Goal: Information Seeking & Learning: Find specific fact

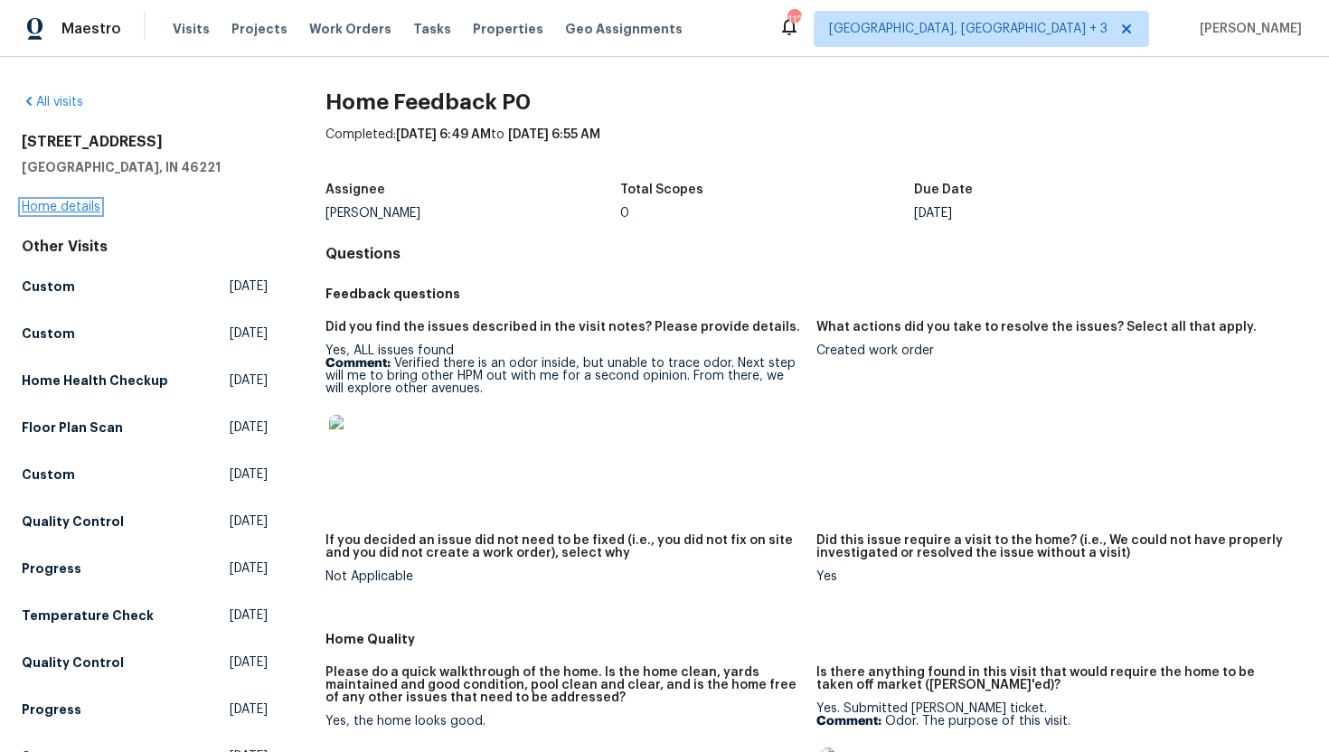
click at [69, 201] on link "Home details" at bounding box center [61, 207] width 79 height 13
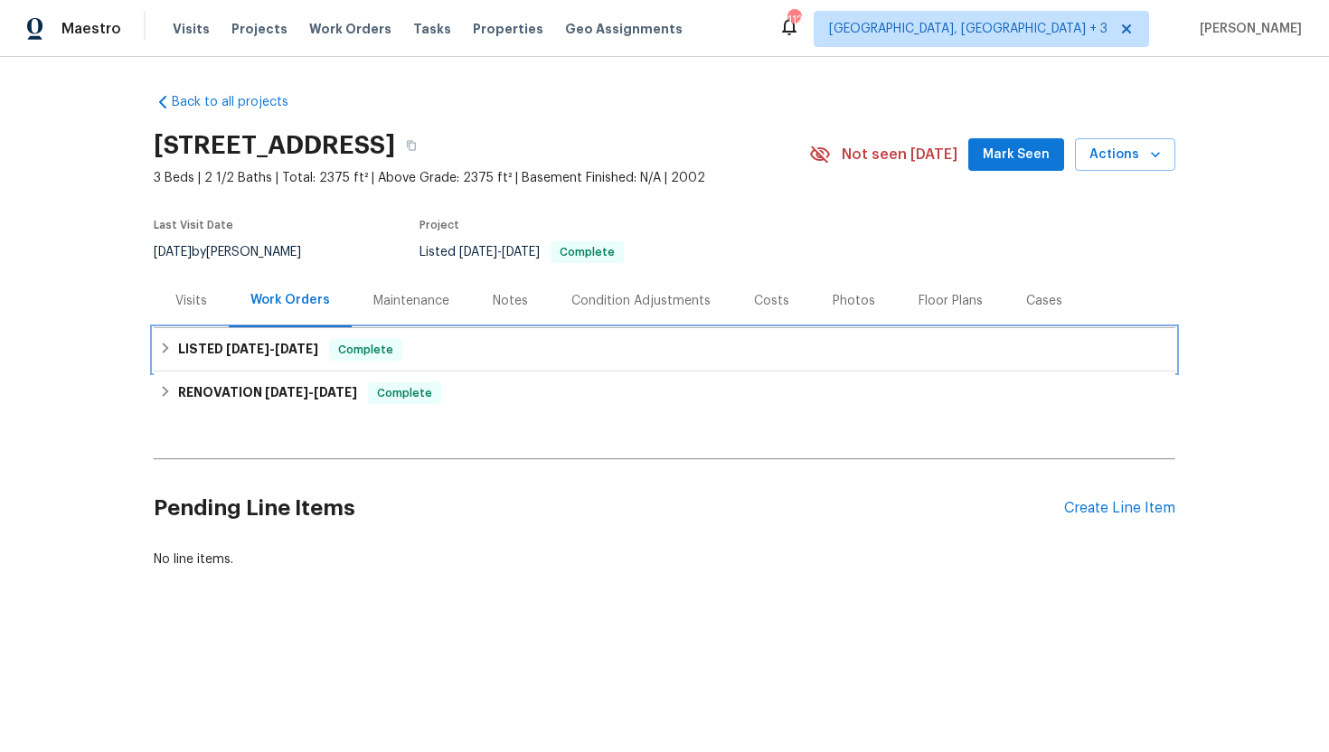
click at [335, 350] on div "LISTED 9/16/25 - 9/18/25 Complete" at bounding box center [664, 350] width 1011 height 22
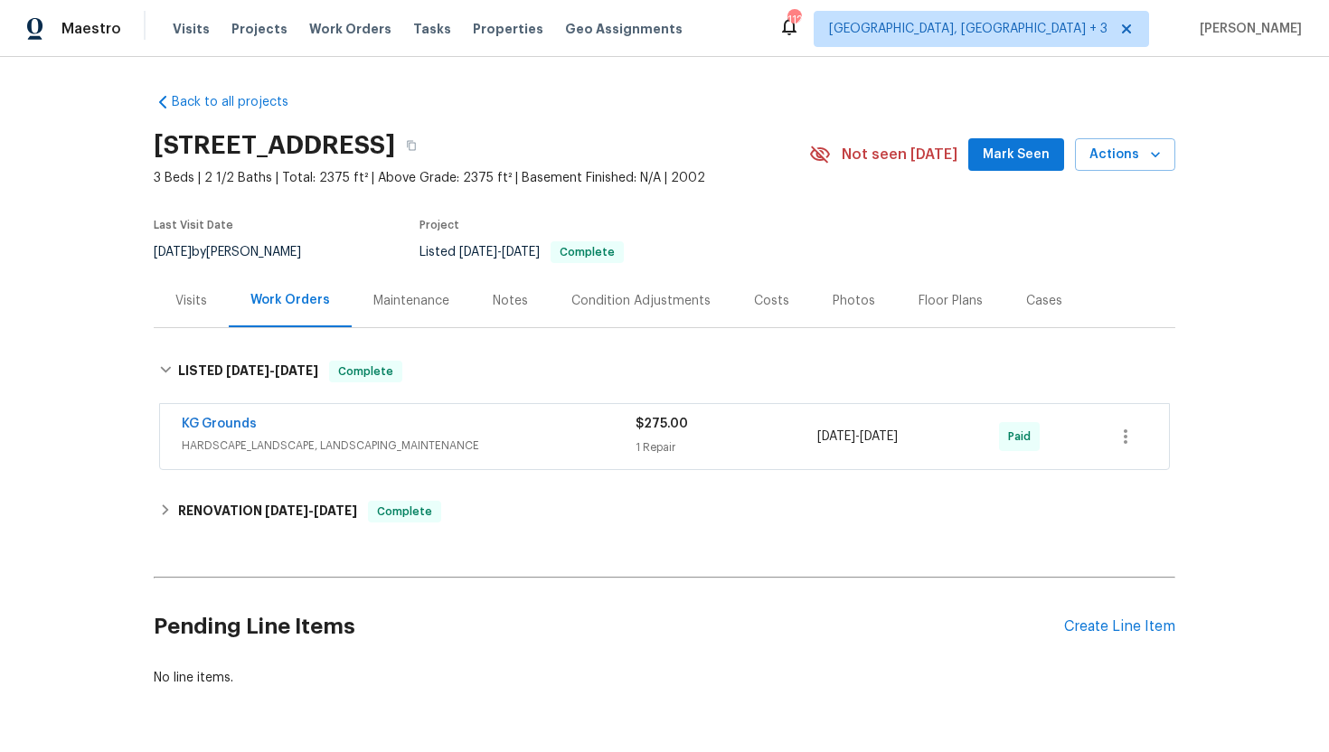
click at [216, 306] on div "Visits" at bounding box center [191, 300] width 75 height 53
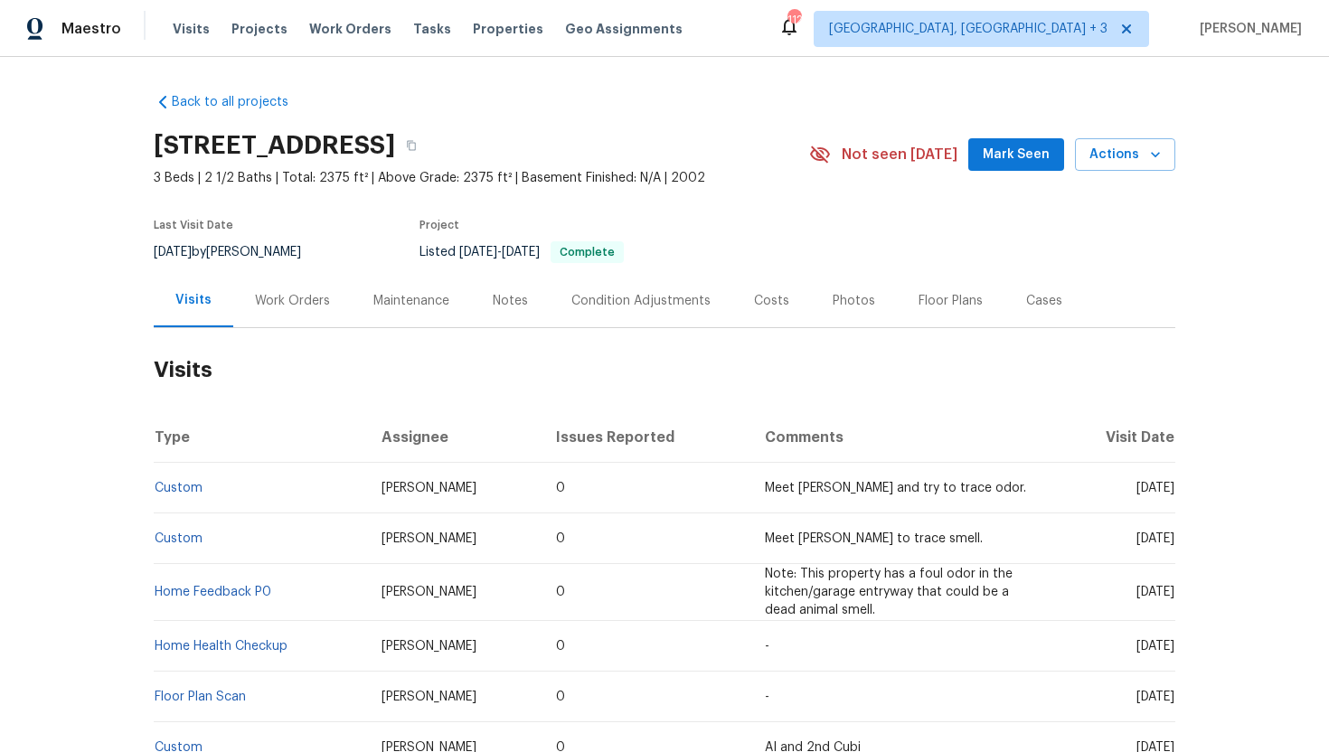
click at [198, 612] on td "Home Feedback P0" at bounding box center [260, 592] width 213 height 57
click at [223, 597] on td "Home Feedback P0" at bounding box center [260, 592] width 213 height 57
click at [230, 599] on link "Home Feedback P0" at bounding box center [213, 592] width 117 height 13
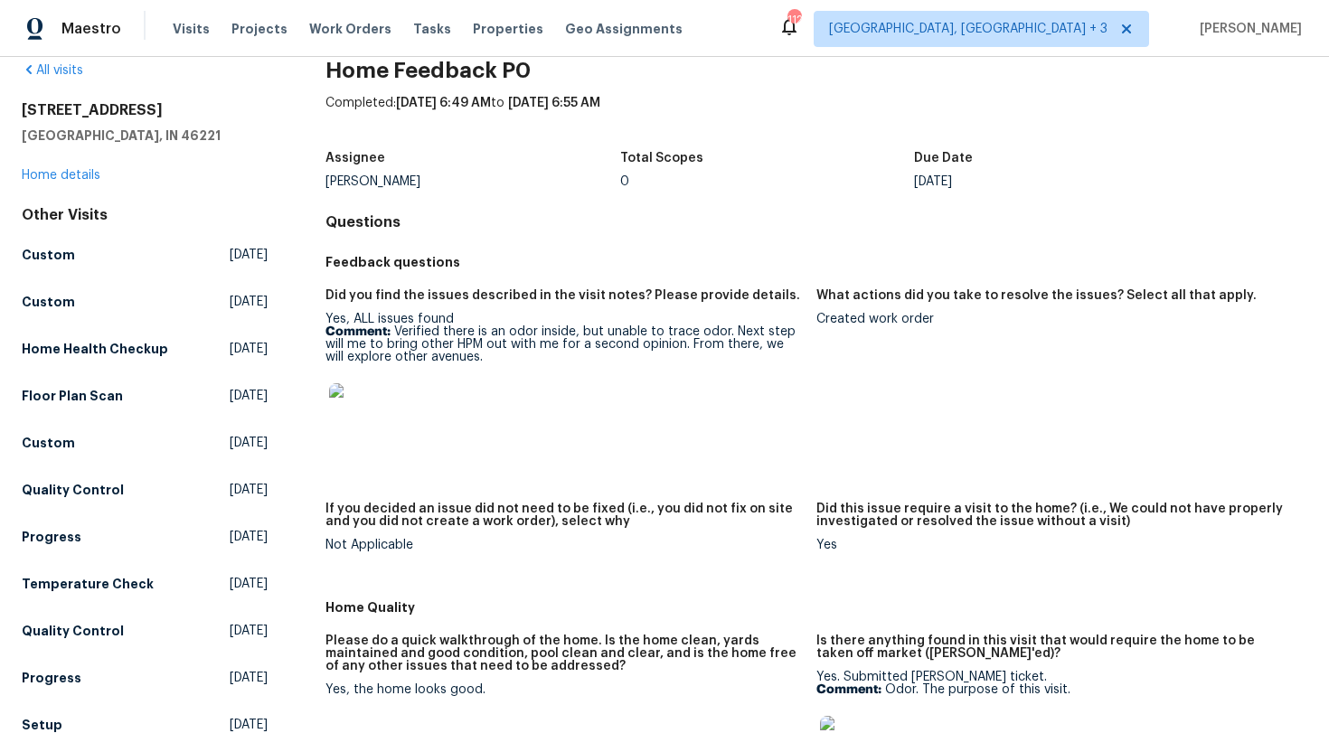
scroll to position [51, 0]
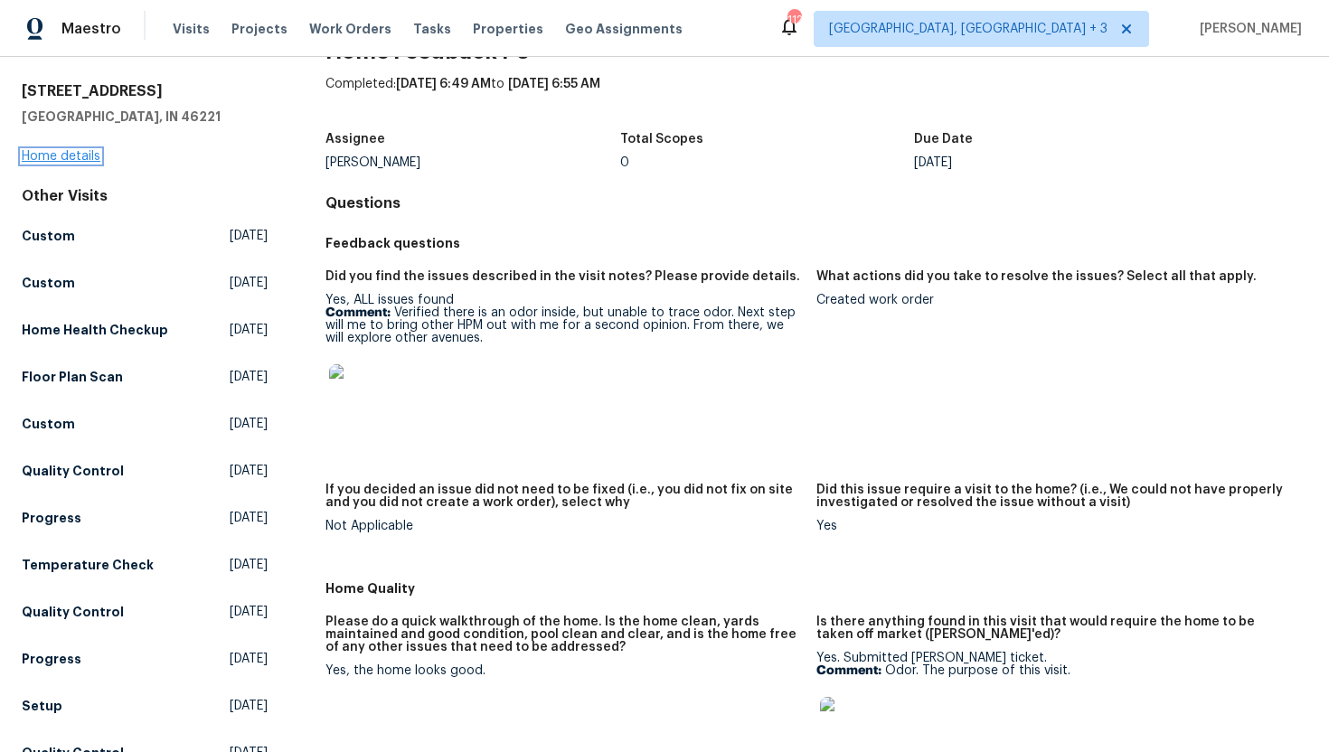
click at [74, 152] on link "Home details" at bounding box center [61, 156] width 79 height 13
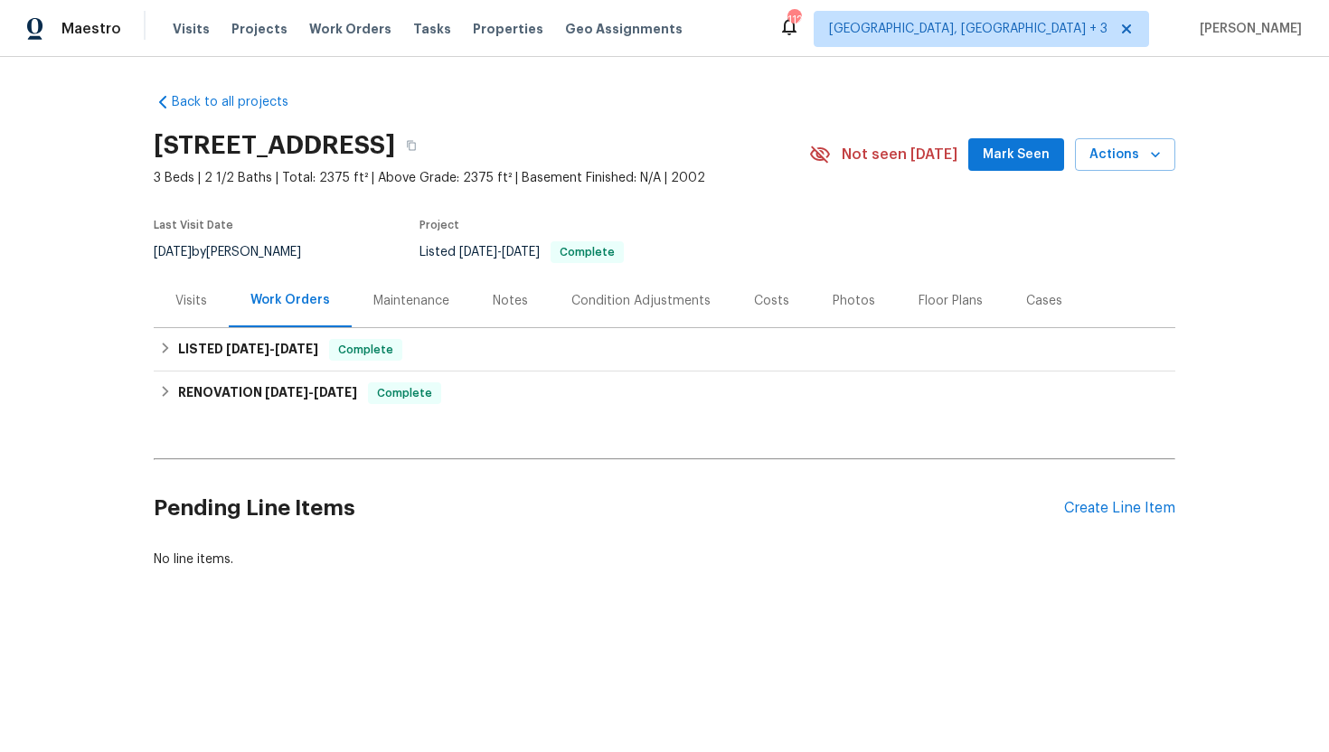
click at [195, 307] on div "Visits" at bounding box center [191, 301] width 32 height 18
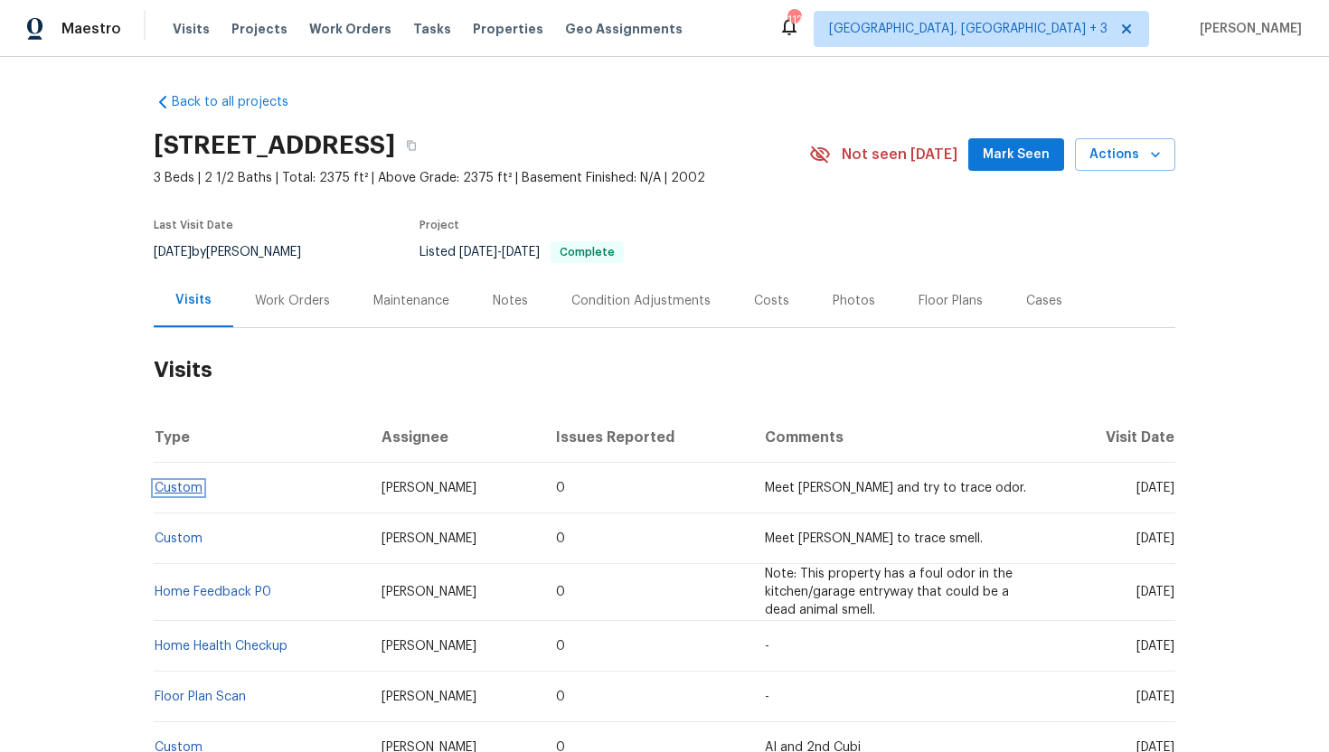
click at [190, 495] on link "Custom" at bounding box center [179, 488] width 48 height 13
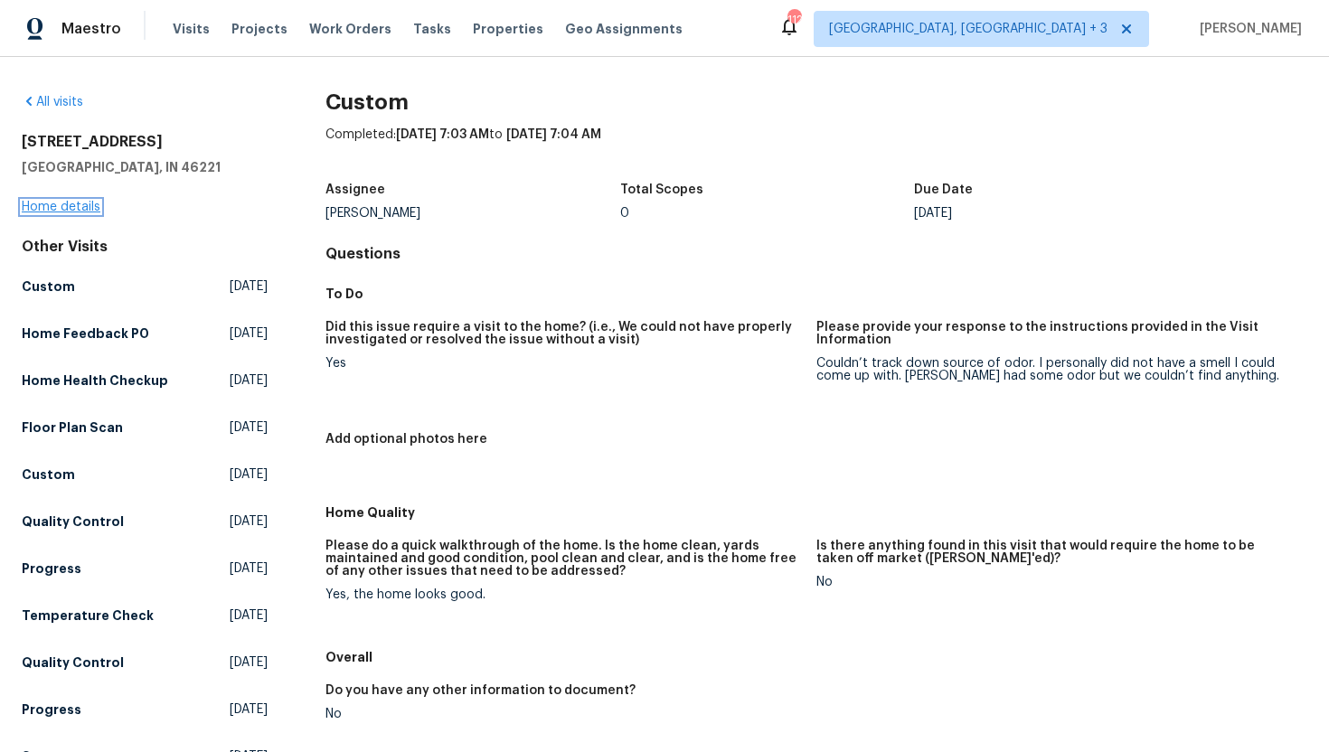
click at [82, 202] on link "Home details" at bounding box center [61, 207] width 79 height 13
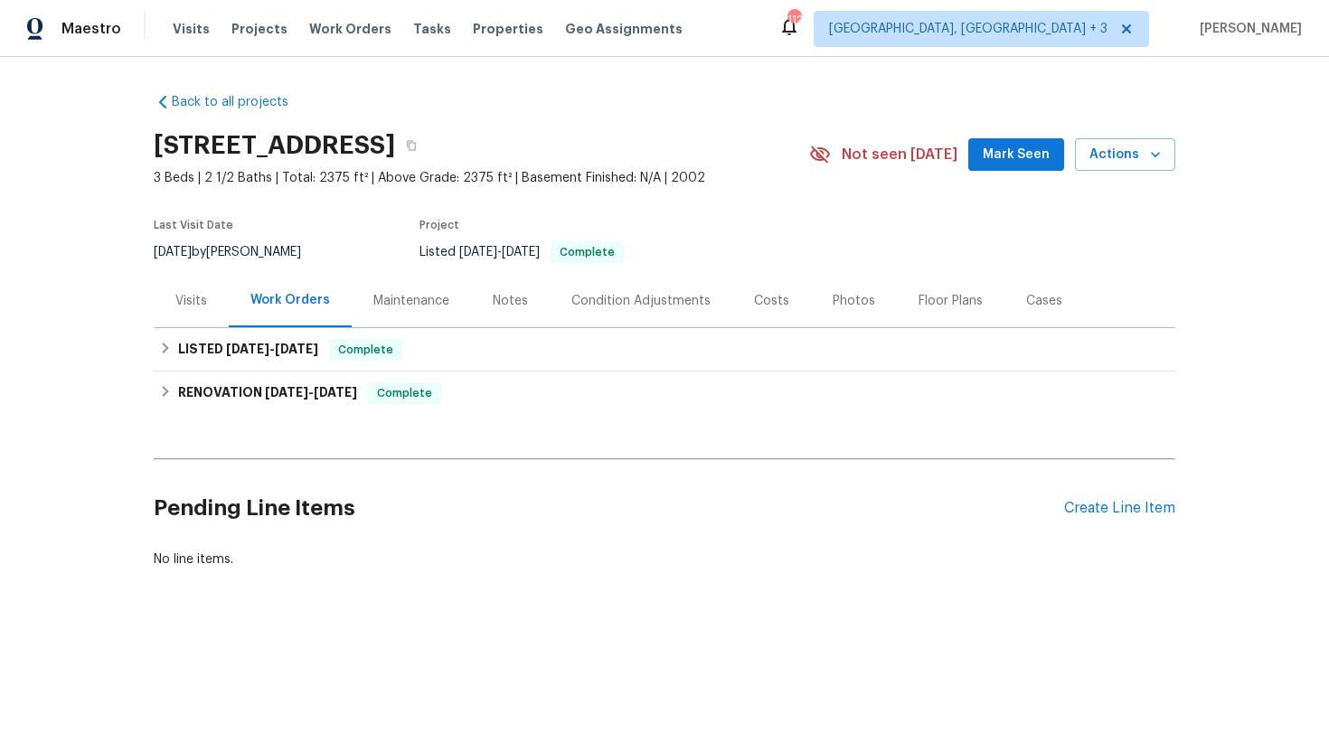
click at [191, 297] on div "Visits" at bounding box center [191, 301] width 32 height 18
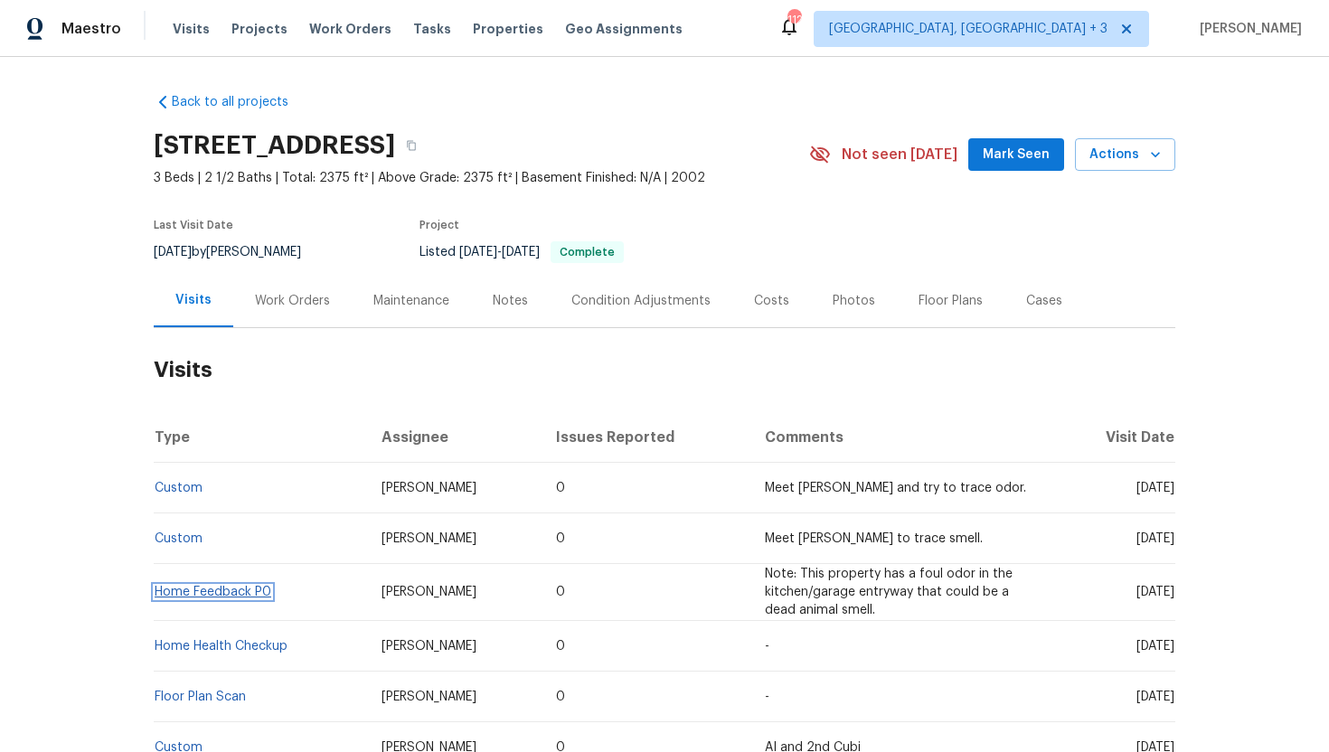
click at [234, 598] on link "Home Feedback P0" at bounding box center [213, 592] width 117 height 13
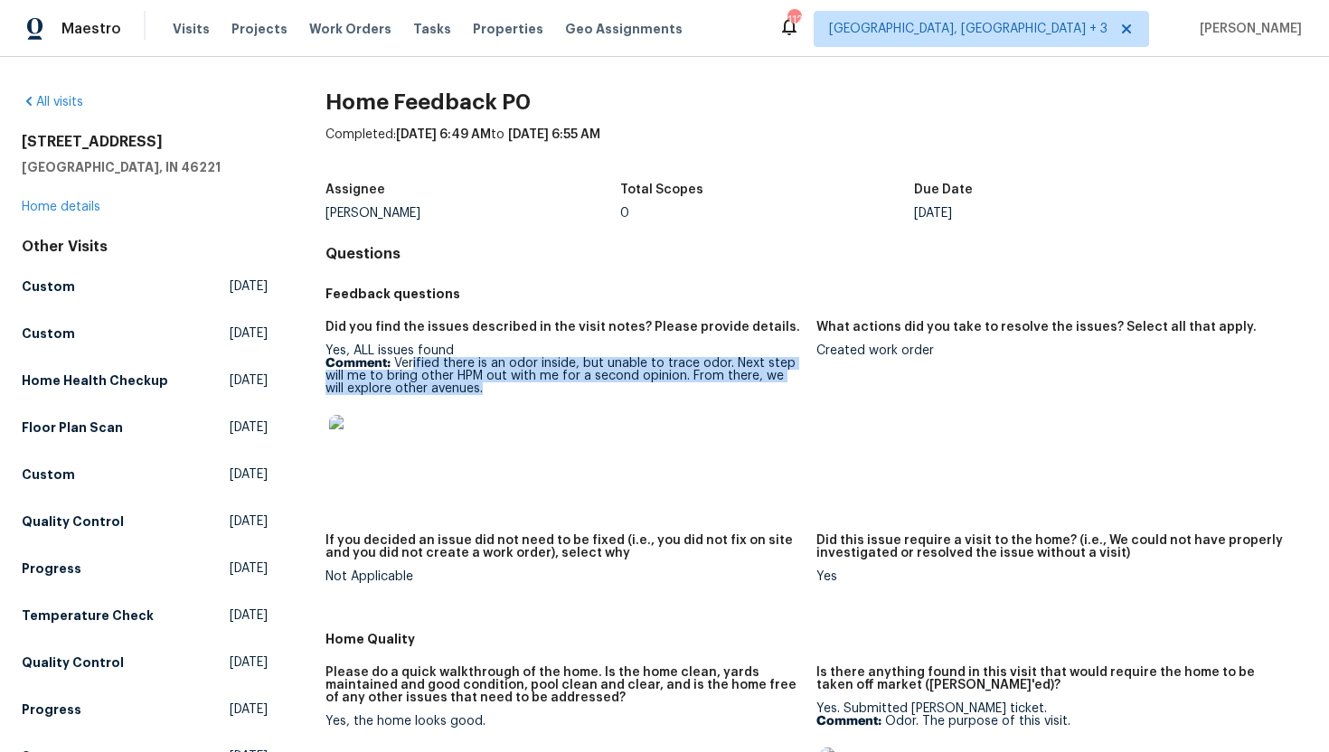
drag, startPoint x: 414, startPoint y: 358, endPoint x: 496, endPoint y: 403, distance: 93.1
click at [496, 403] on div "Yes, ALL issues found Comment: Verified there is an odor inside, but unable to …" at bounding box center [564, 414] width 477 height 139
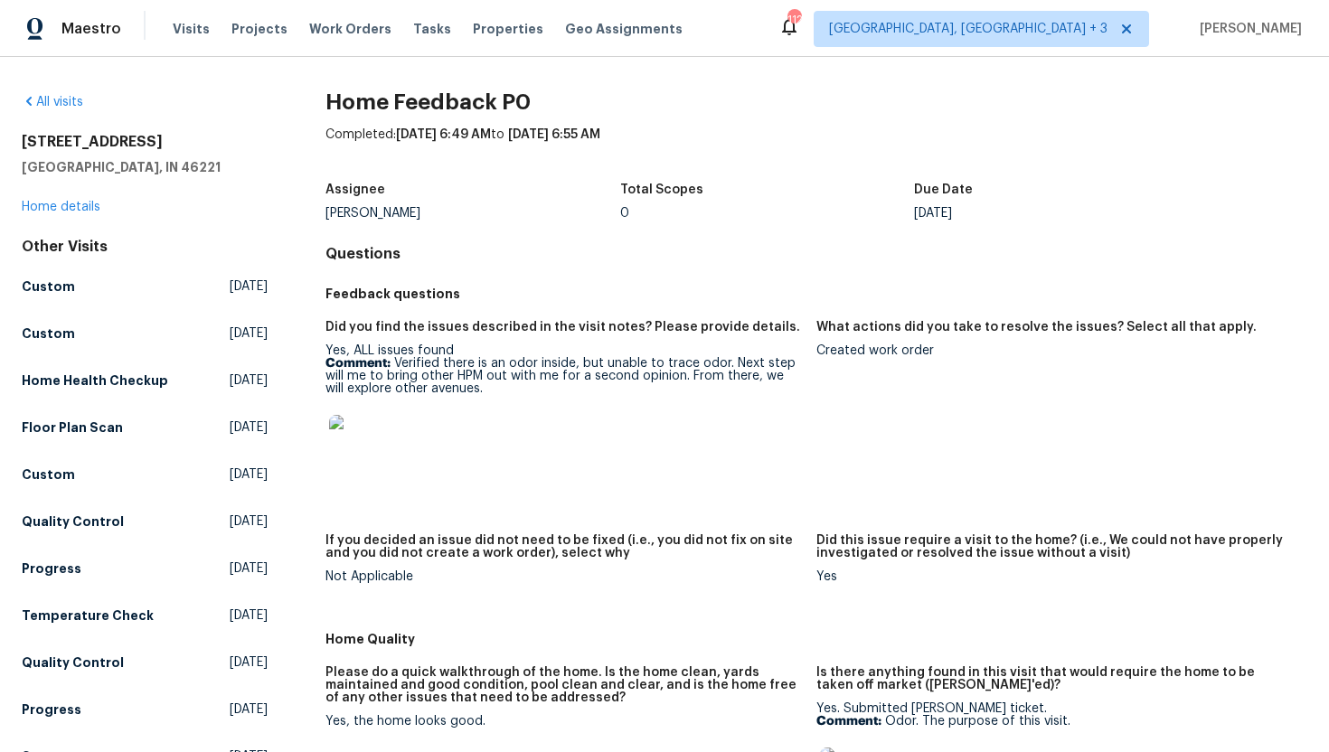
click at [620, 391] on p "Comment: Verified there is an odor inside, but unable to trace odor. Next step …" at bounding box center [564, 376] width 477 height 38
click at [85, 212] on link "Home details" at bounding box center [61, 207] width 79 height 13
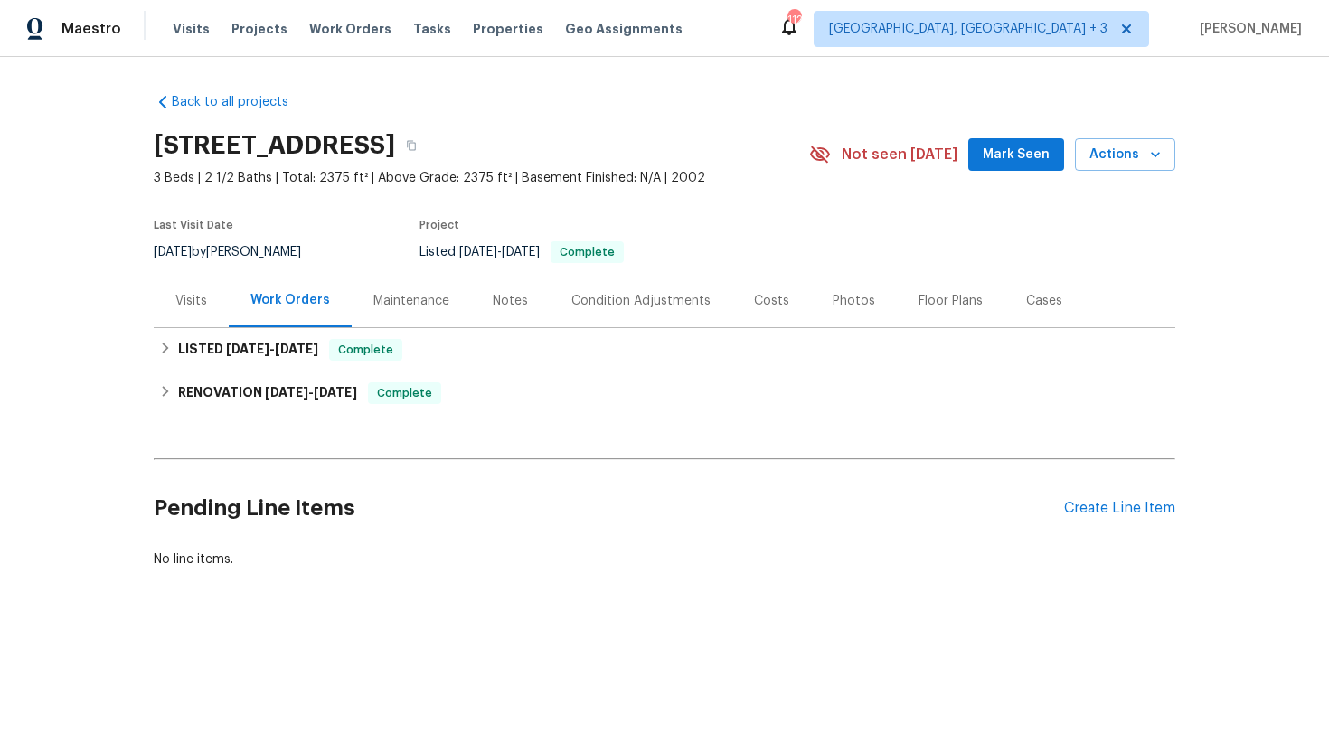
click at [199, 305] on div "Visits" at bounding box center [191, 301] width 32 height 18
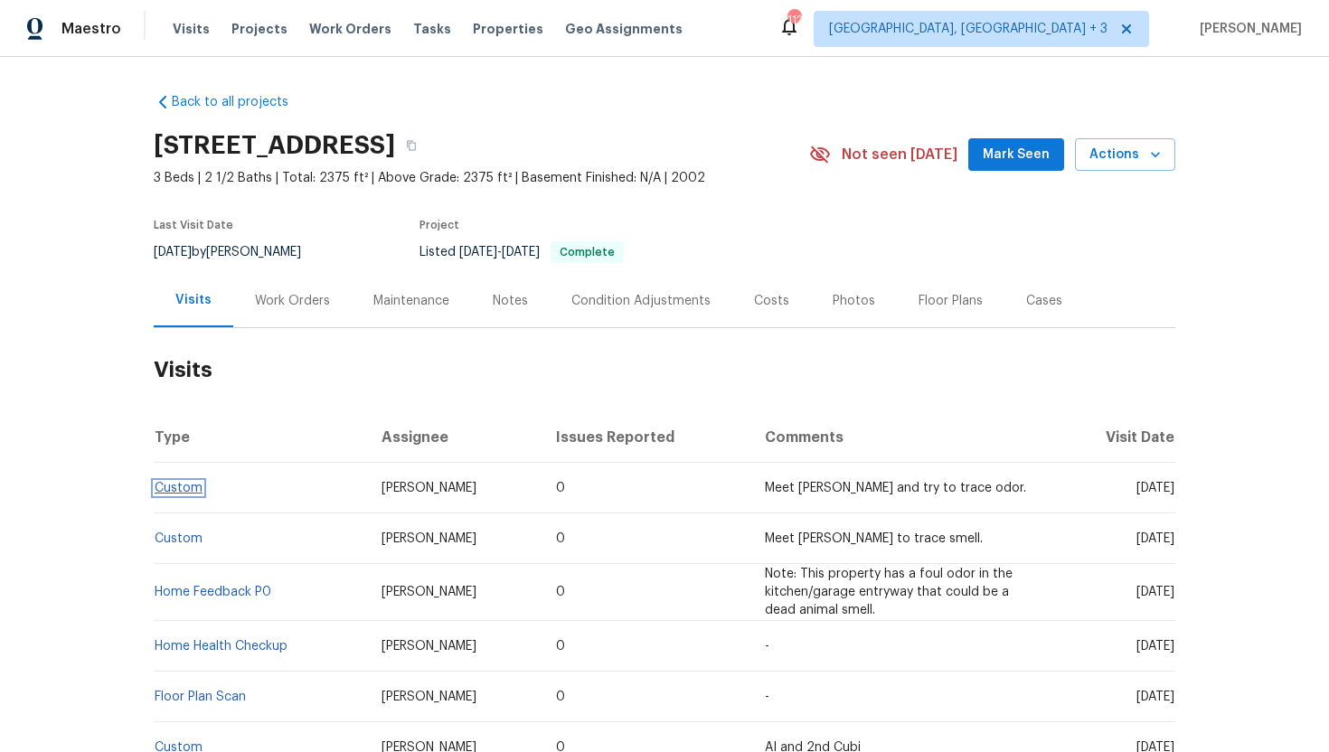
click at [193, 495] on link "Custom" at bounding box center [179, 488] width 48 height 13
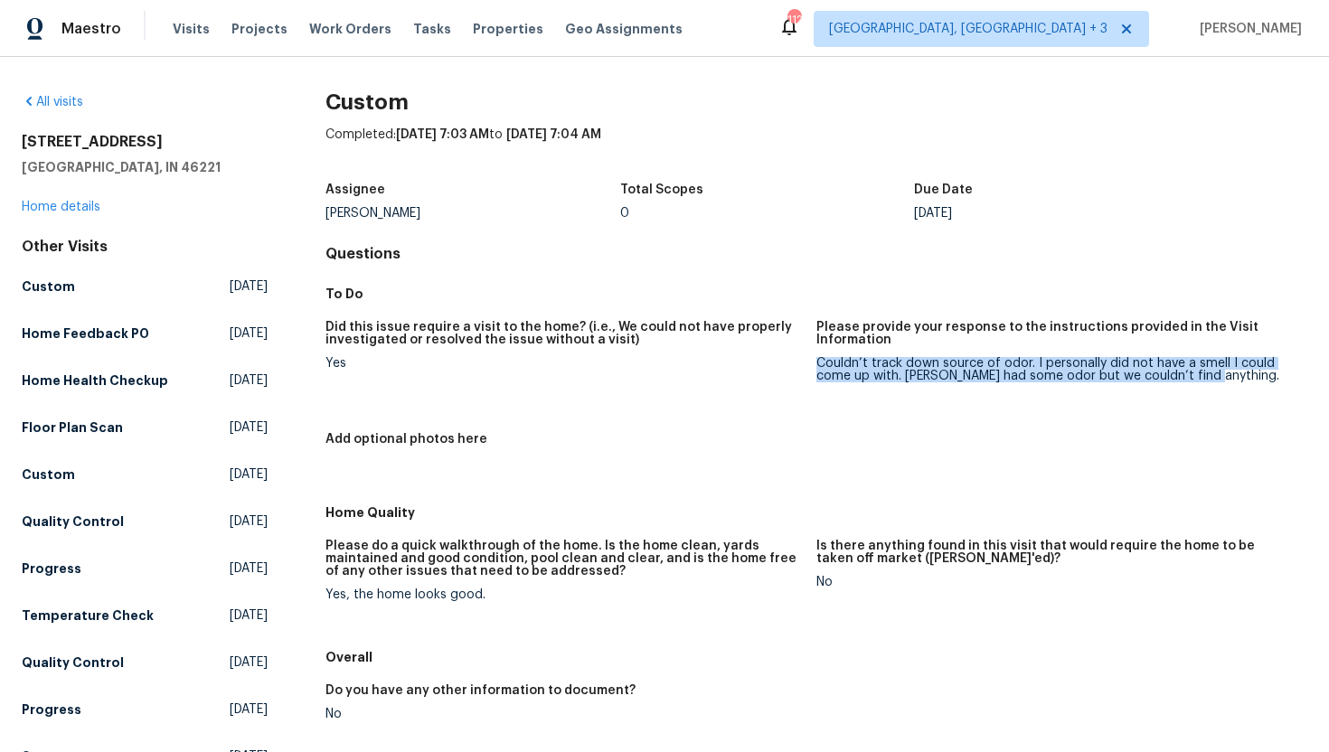
drag, startPoint x: 1224, startPoint y: 384, endPoint x: 818, endPoint y: 364, distance: 406.5
click at [818, 364] on figure "Please provide your response to the instructions provided in the Visit Informat…" at bounding box center [1062, 366] width 491 height 90
click at [83, 201] on link "Home details" at bounding box center [61, 207] width 79 height 13
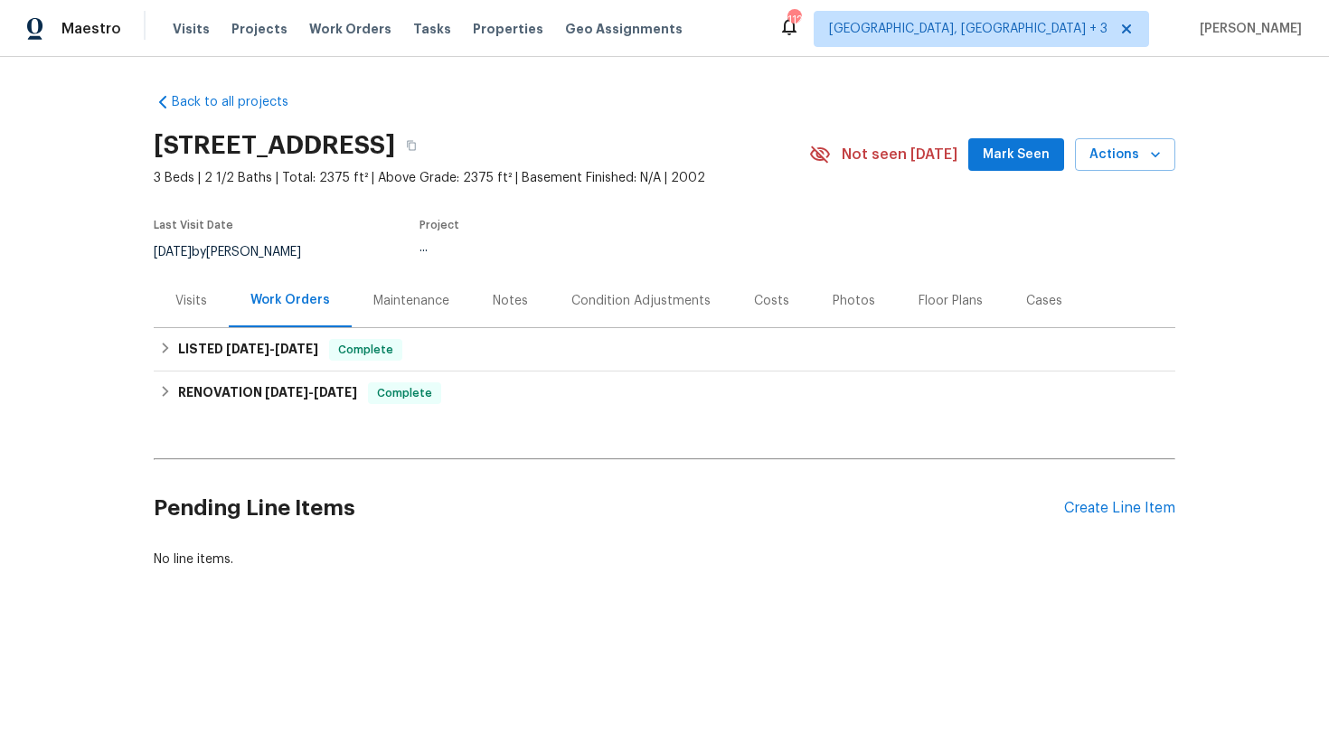
click at [198, 302] on div "Visits" at bounding box center [191, 301] width 32 height 18
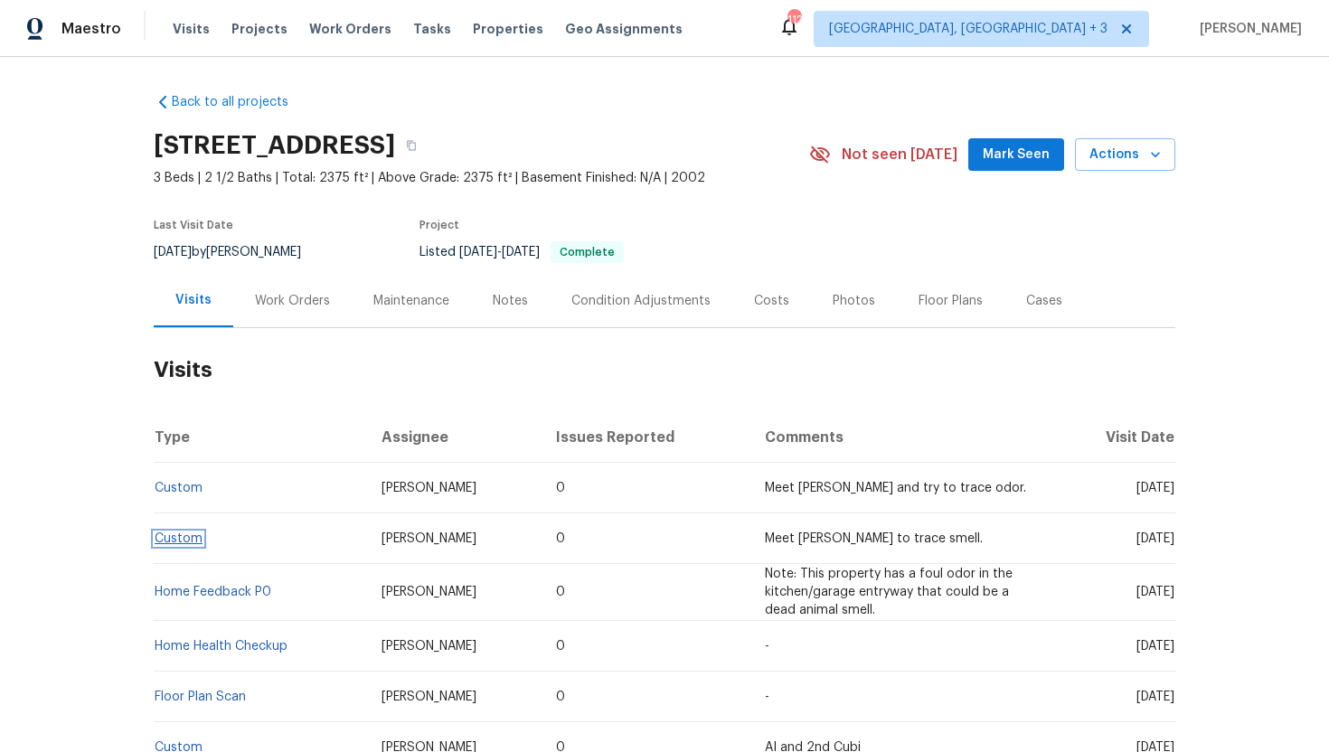
click at [193, 545] on link "Custom" at bounding box center [179, 539] width 48 height 13
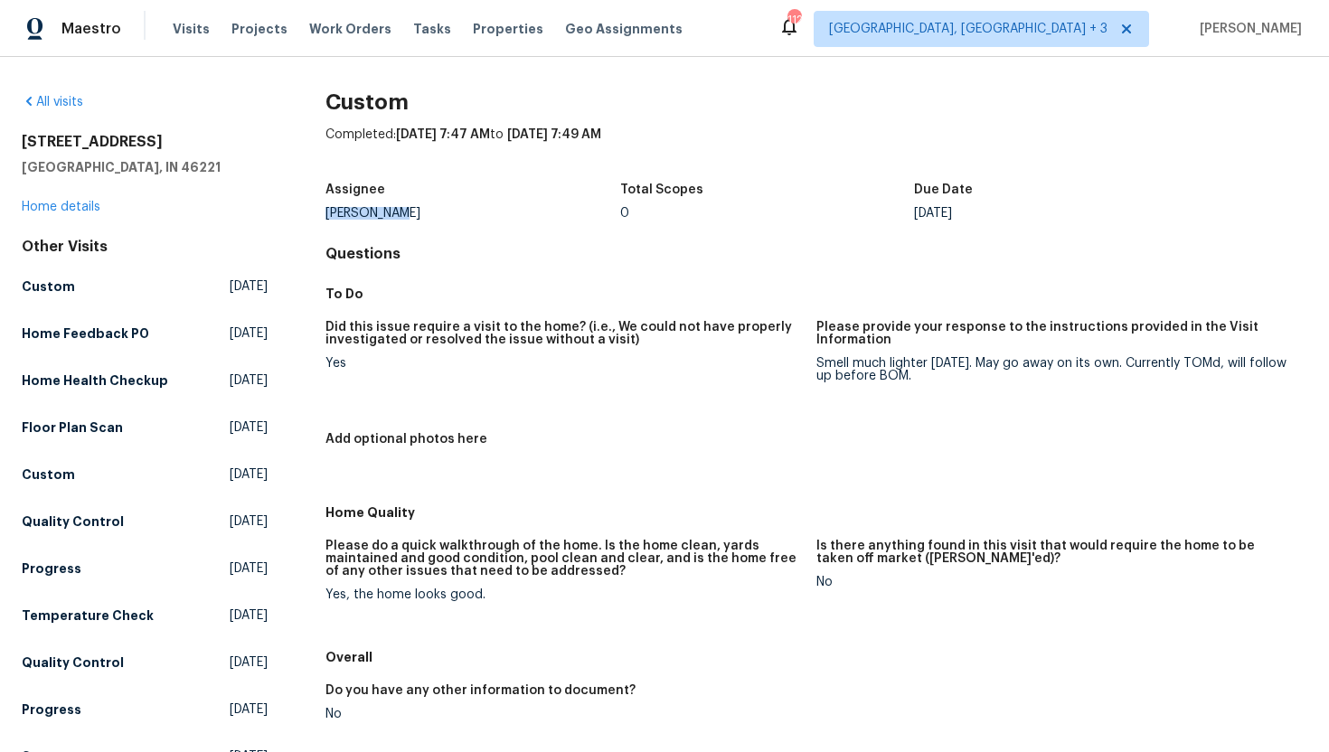
drag, startPoint x: 403, startPoint y: 215, endPoint x: 323, endPoint y: 213, distance: 80.5
click at [323, 212] on div "All visits 5632 Fair Ridge Pl Indianapolis, IN 46221 Home details Other Visits …" at bounding box center [665, 526] width 1286 height 866
click at [64, 208] on link "Home details" at bounding box center [61, 207] width 79 height 13
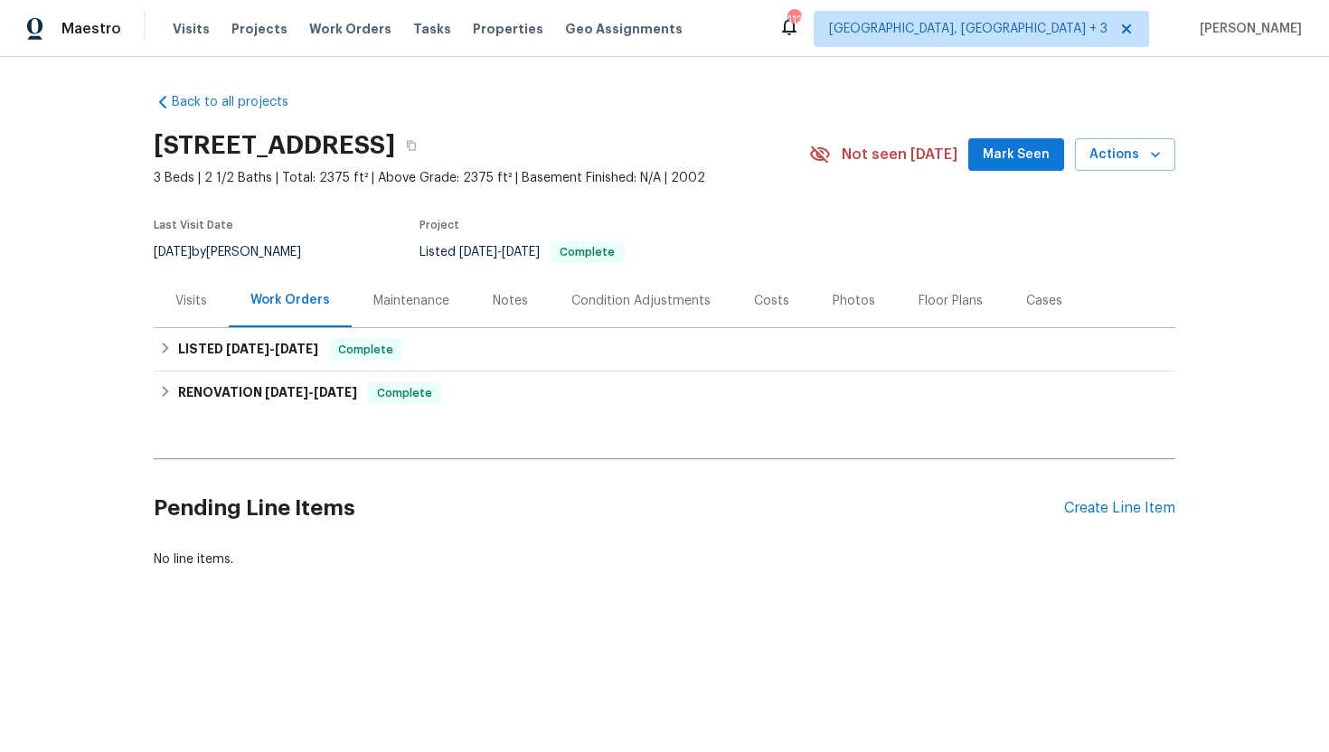
click at [199, 286] on div "Visits" at bounding box center [191, 300] width 75 height 53
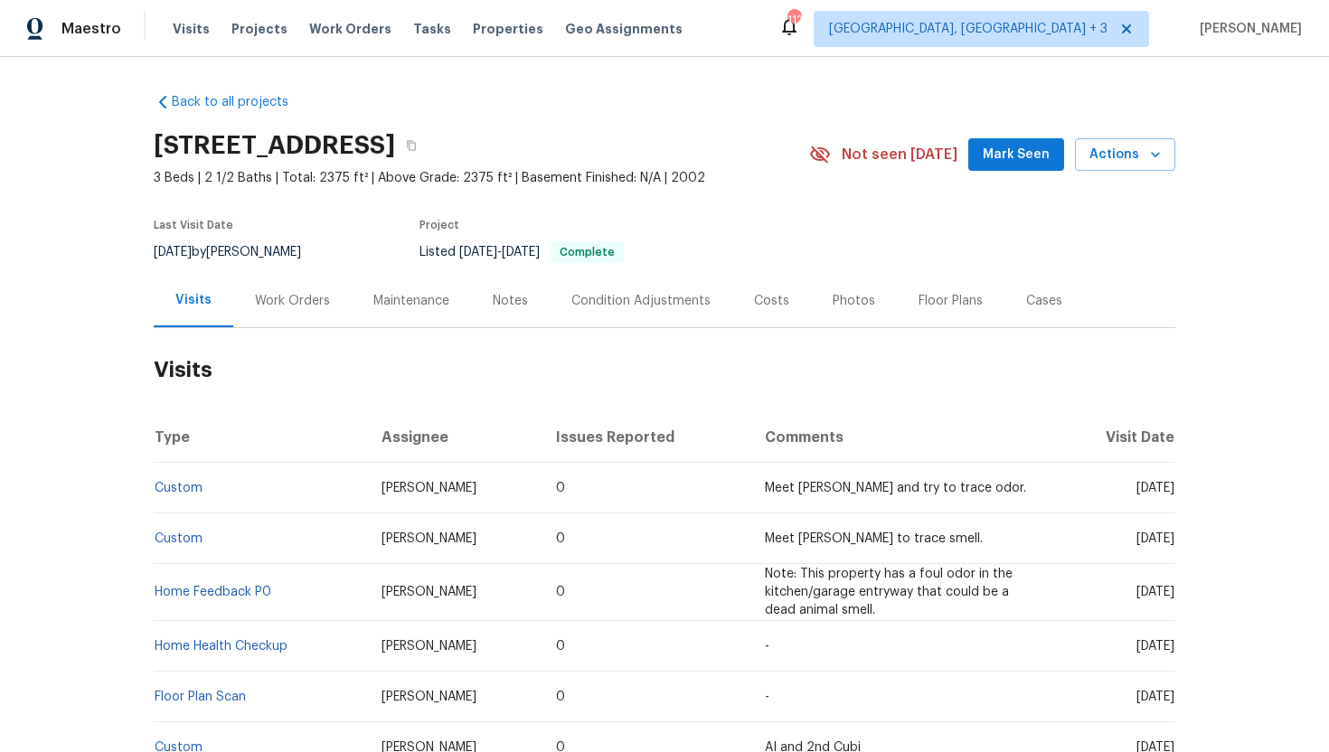
drag, startPoint x: 364, startPoint y: 509, endPoint x: 282, endPoint y: 496, distance: 82.4
click at [282, 496] on tr "Custom Isaul Martinez 0 Meet Dodd and try to trace odor. Wed, Oct 08 2025" at bounding box center [665, 488] width 1022 height 51
copy tr "Isaul Martinez"
click at [186, 495] on link "Custom" at bounding box center [179, 488] width 48 height 13
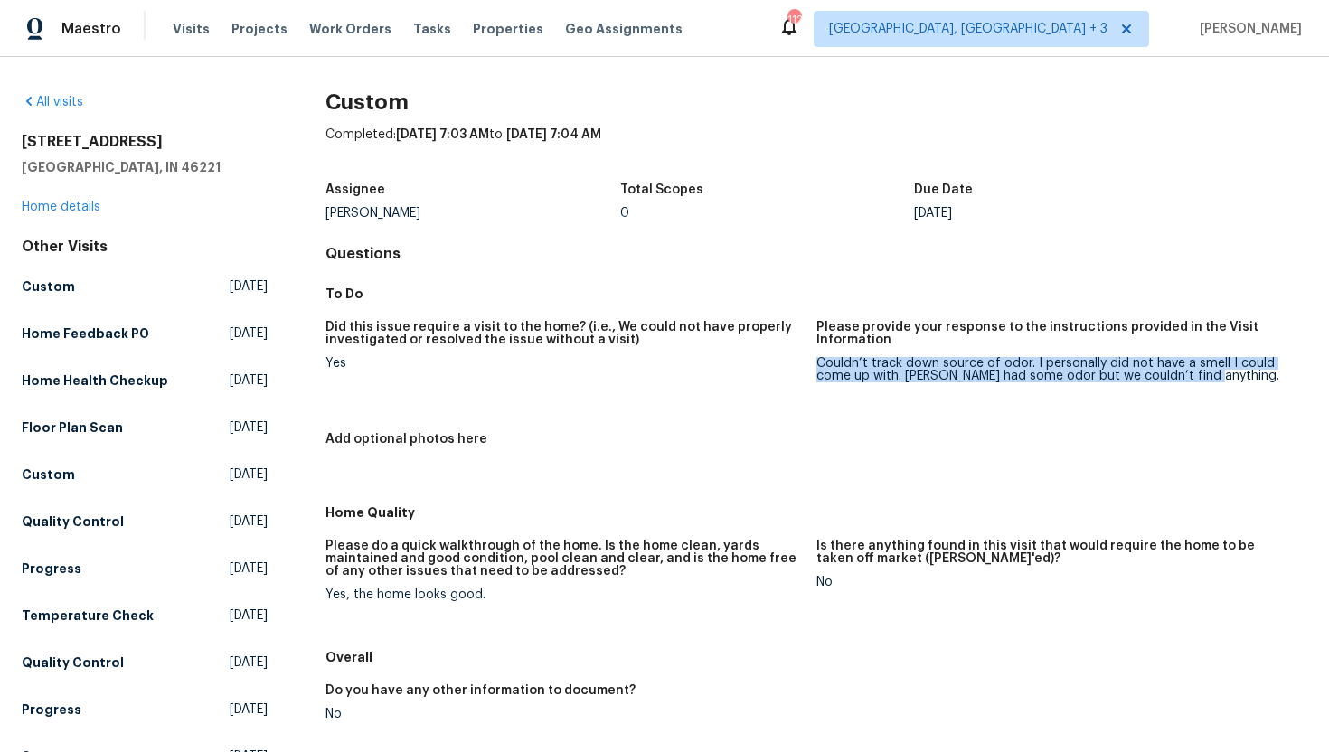
drag, startPoint x: 1228, startPoint y: 378, endPoint x: 818, endPoint y: 361, distance: 410.0
click at [818, 361] on div "Couldn’t track down source of odor. I personally did not have a smell I could c…" at bounding box center [1055, 369] width 477 height 25
copy div "Couldn’t track down source of odor. I personally did not have a smell I could c…"
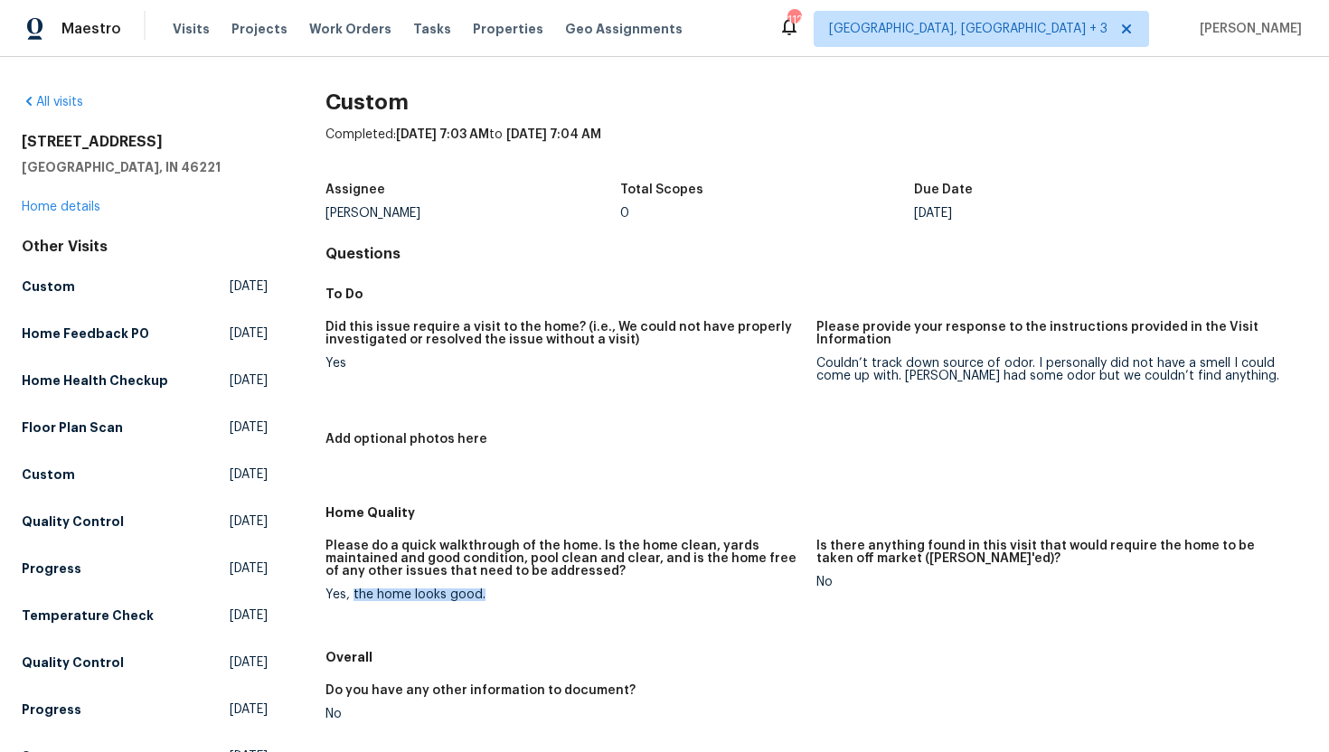
drag, startPoint x: 481, startPoint y: 599, endPoint x: 352, endPoint y: 599, distance: 129.3
click at [352, 599] on div "Yes, the home looks good." at bounding box center [564, 595] width 477 height 13
copy div "the home looks good."
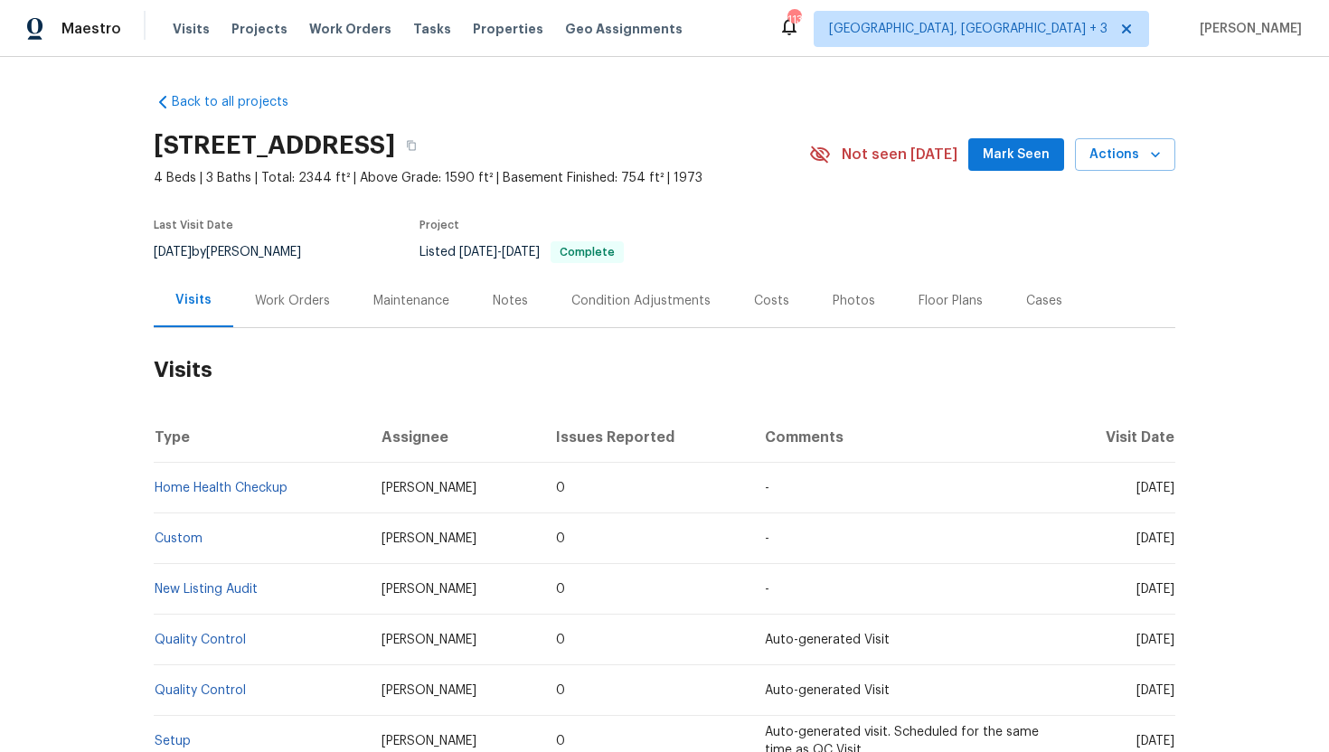
drag, startPoint x: 1100, startPoint y: 490, endPoint x: 1172, endPoint y: 491, distance: 71.4
click at [1172, 491] on span "[DATE]" at bounding box center [1156, 488] width 38 height 13
copy span "[DATE]"
click at [296, 288] on div "Work Orders" at bounding box center [292, 300] width 118 height 53
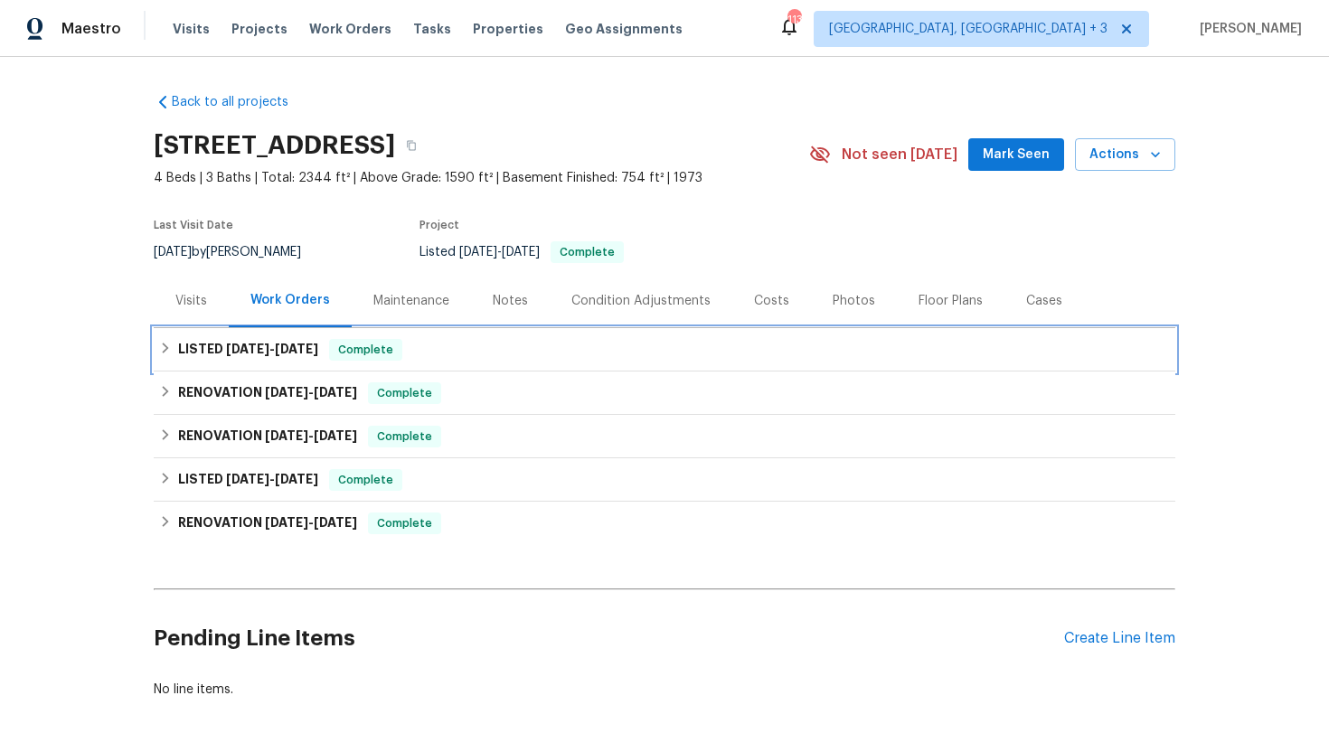
click at [304, 345] on span "[DATE]" at bounding box center [296, 349] width 43 height 13
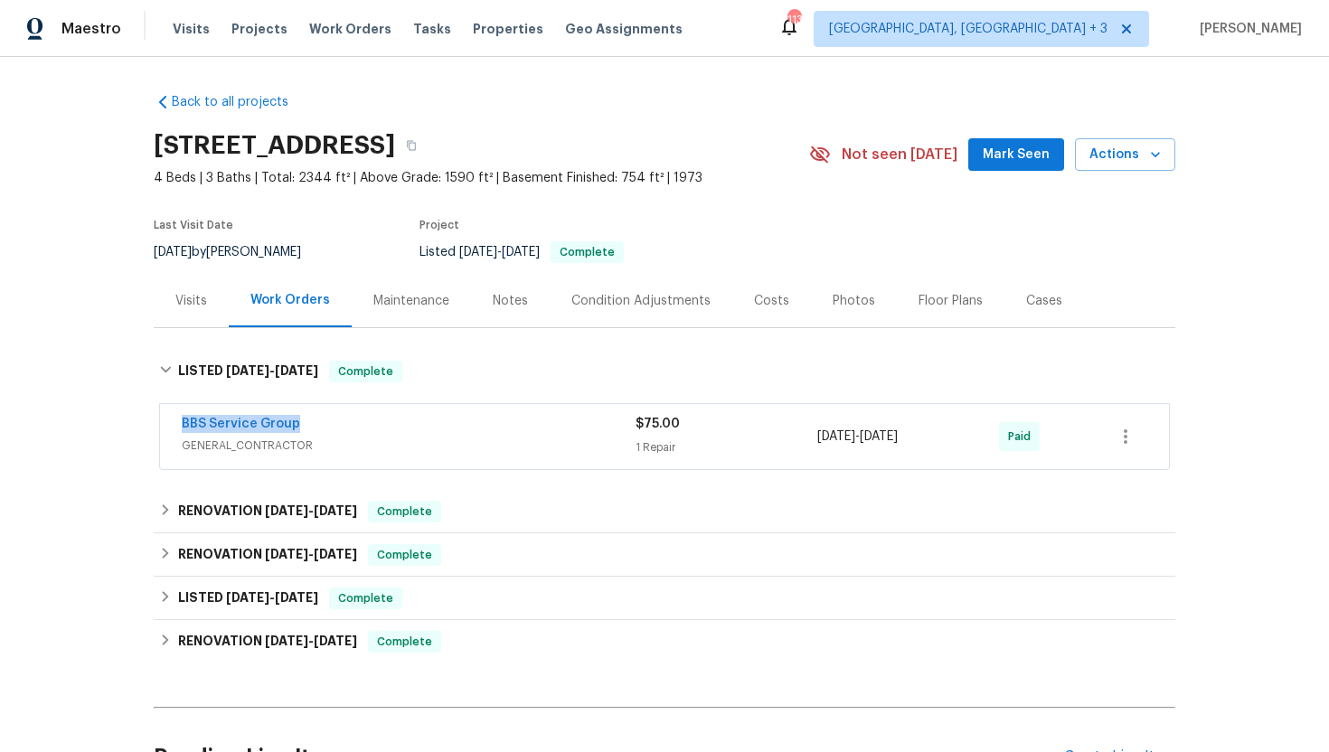
drag, startPoint x: 341, startPoint y: 415, endPoint x: 167, endPoint y: 424, distance: 173.9
click at [167, 424] on div "BBS Service Group GENERAL_CONTRACTOR $75.00 1 Repair [DATE] - [DATE] Paid" at bounding box center [664, 436] width 1009 height 65
copy link "BBS Service Group"
drag, startPoint x: 949, startPoint y: 446, endPoint x: 807, endPoint y: 439, distance: 143.0
click at [807, 439] on div "BBS Service Group GENERAL_CONTRACTOR $75.00 1 Repair [DATE] - [DATE] Paid" at bounding box center [643, 436] width 922 height 43
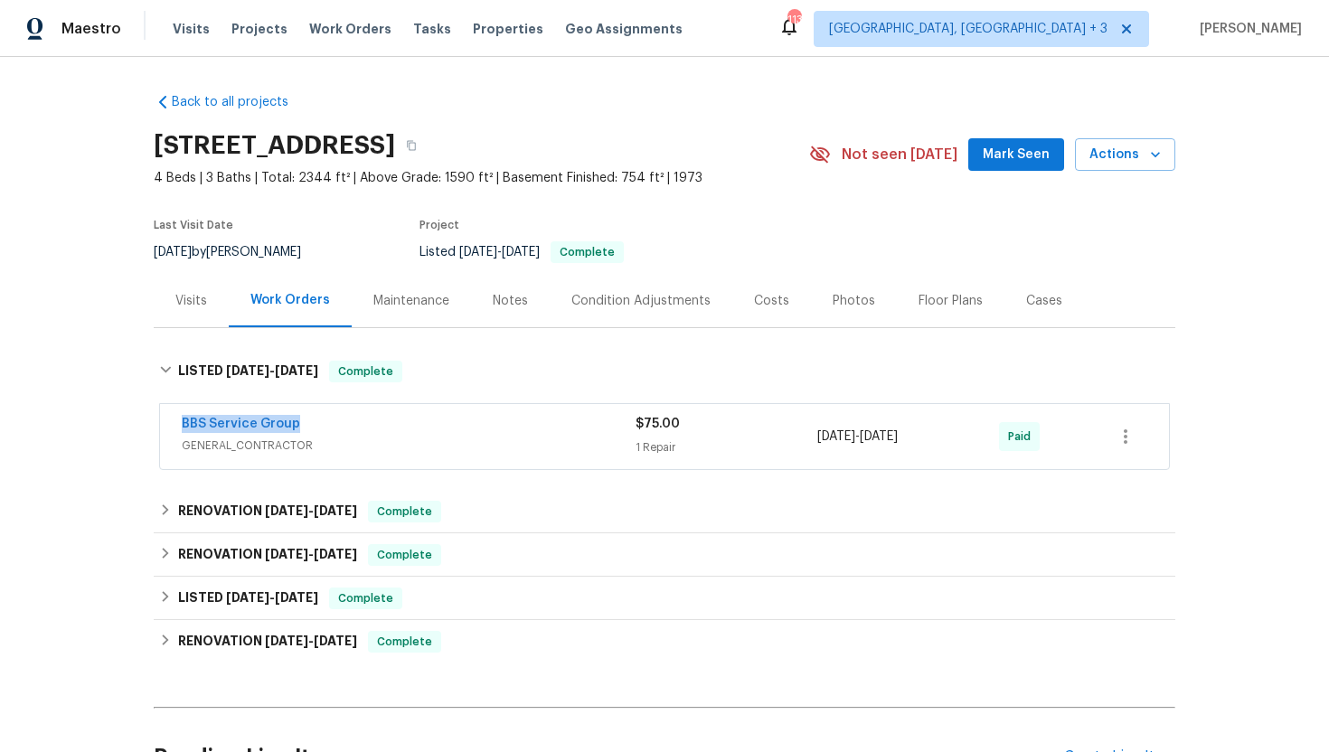
copy div "[DATE] - [DATE]"
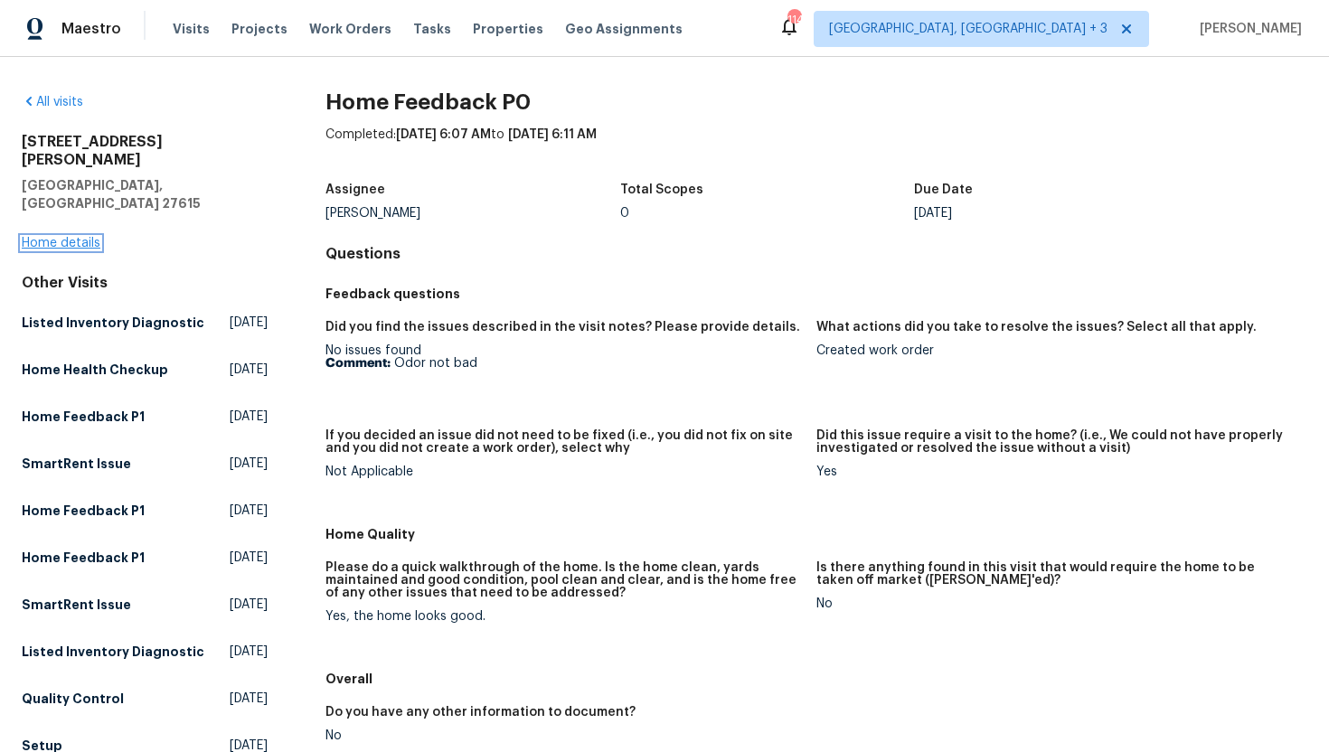
click at [95, 237] on link "Home details" at bounding box center [61, 243] width 79 height 13
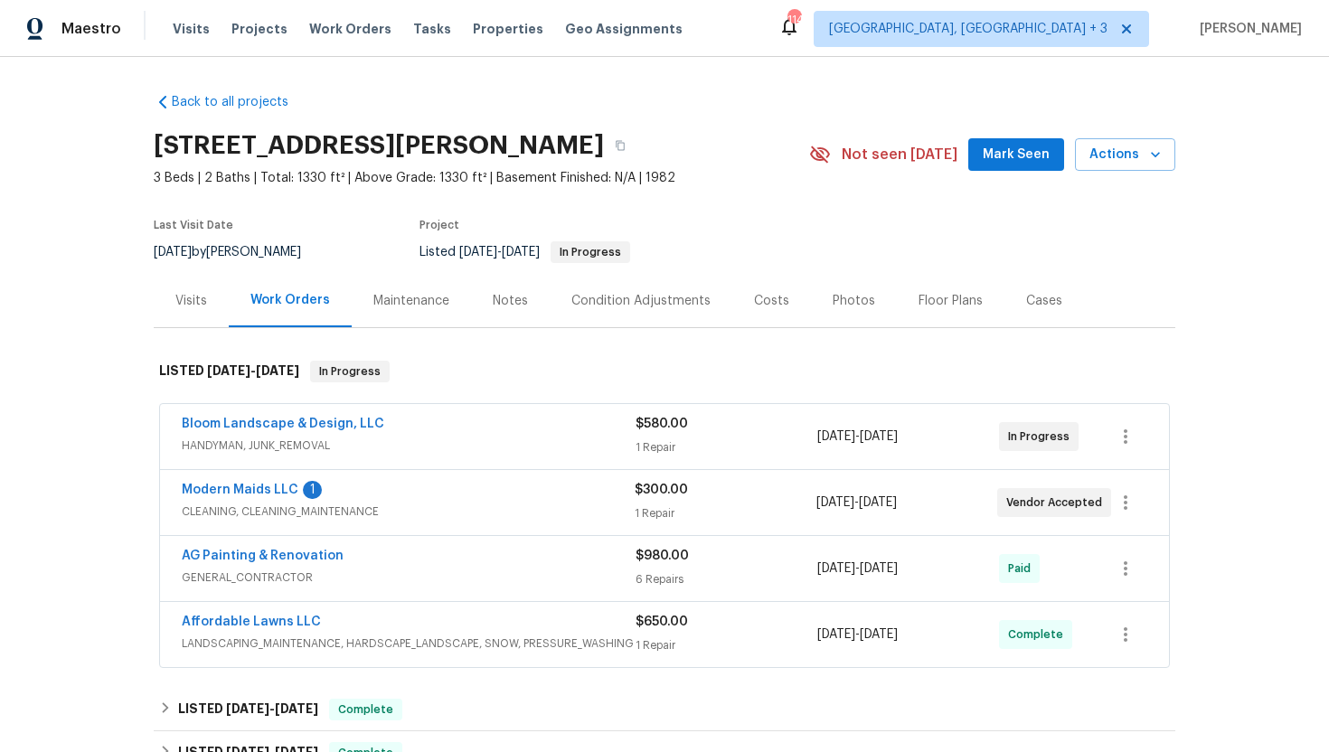
click at [568, 512] on span "CLEANING, CLEANING_MAINTENANCE" at bounding box center [408, 512] width 453 height 18
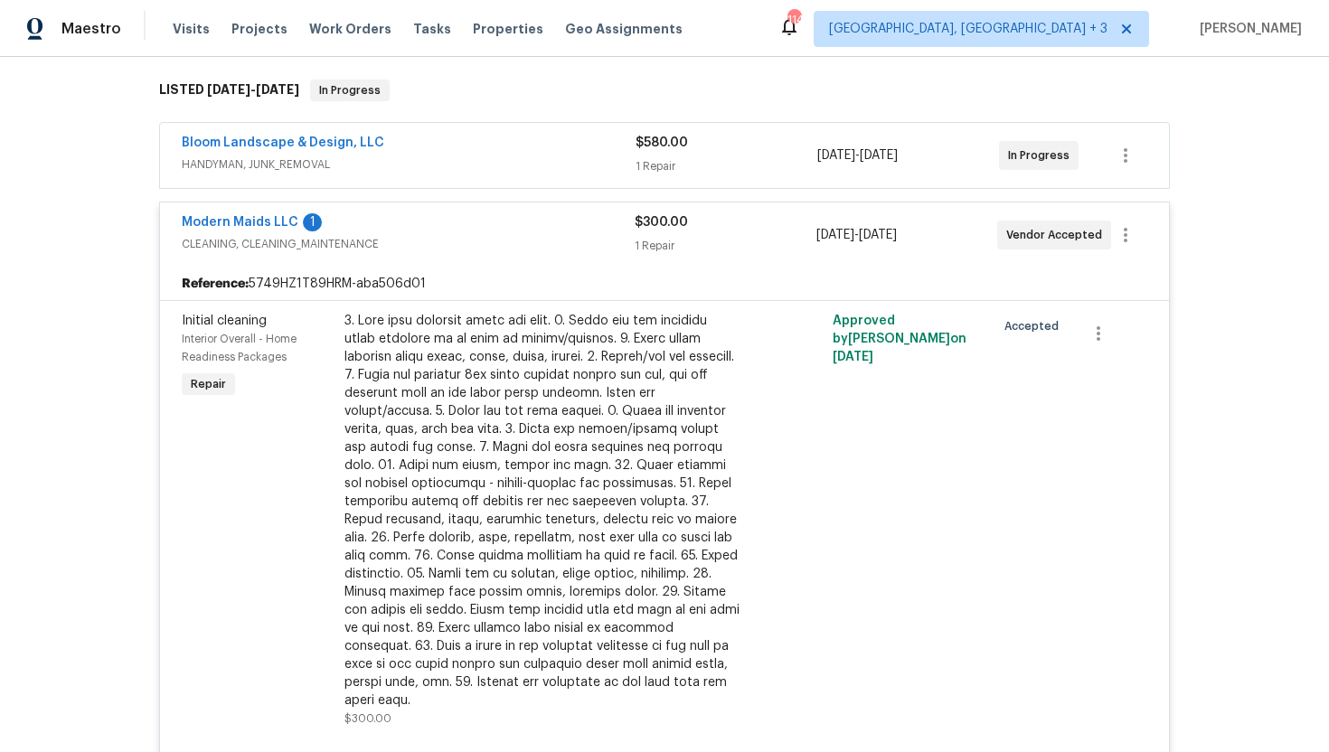
scroll to position [276, 0]
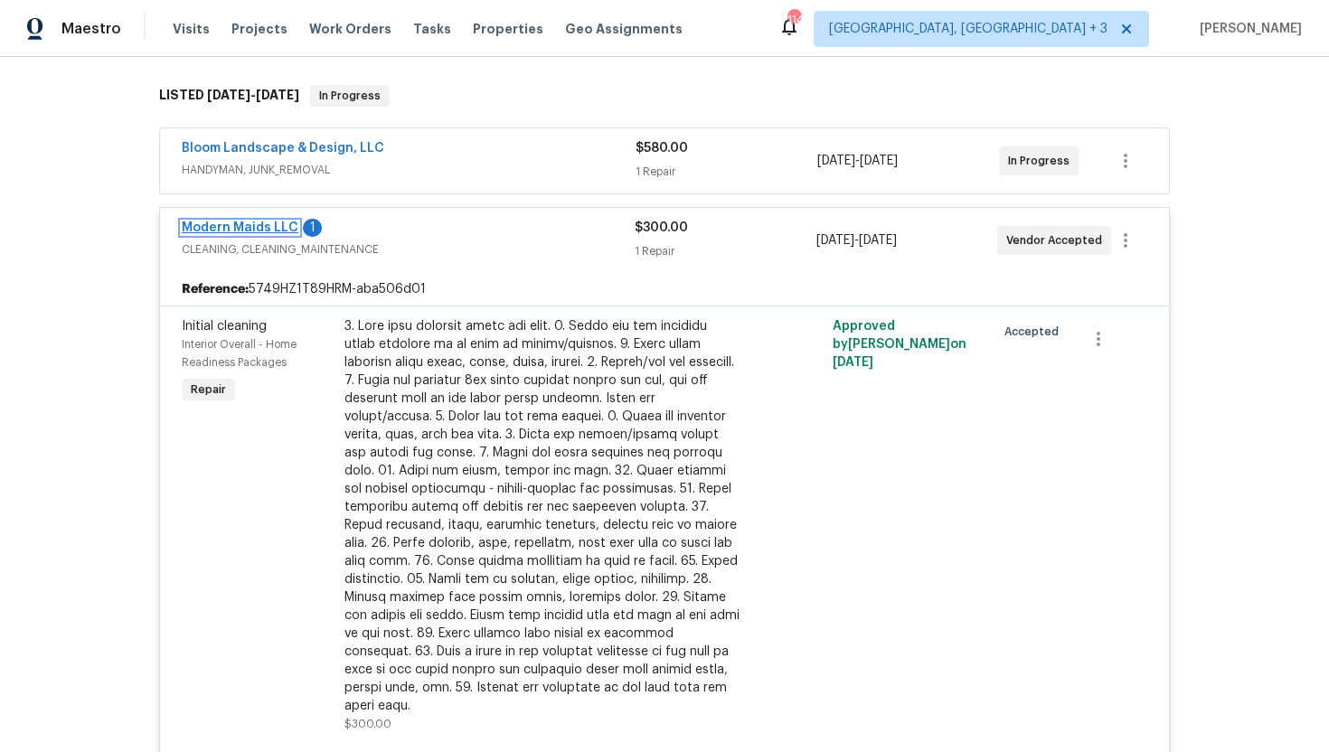
click at [263, 224] on link "Modern Maids LLC" at bounding box center [240, 228] width 117 height 13
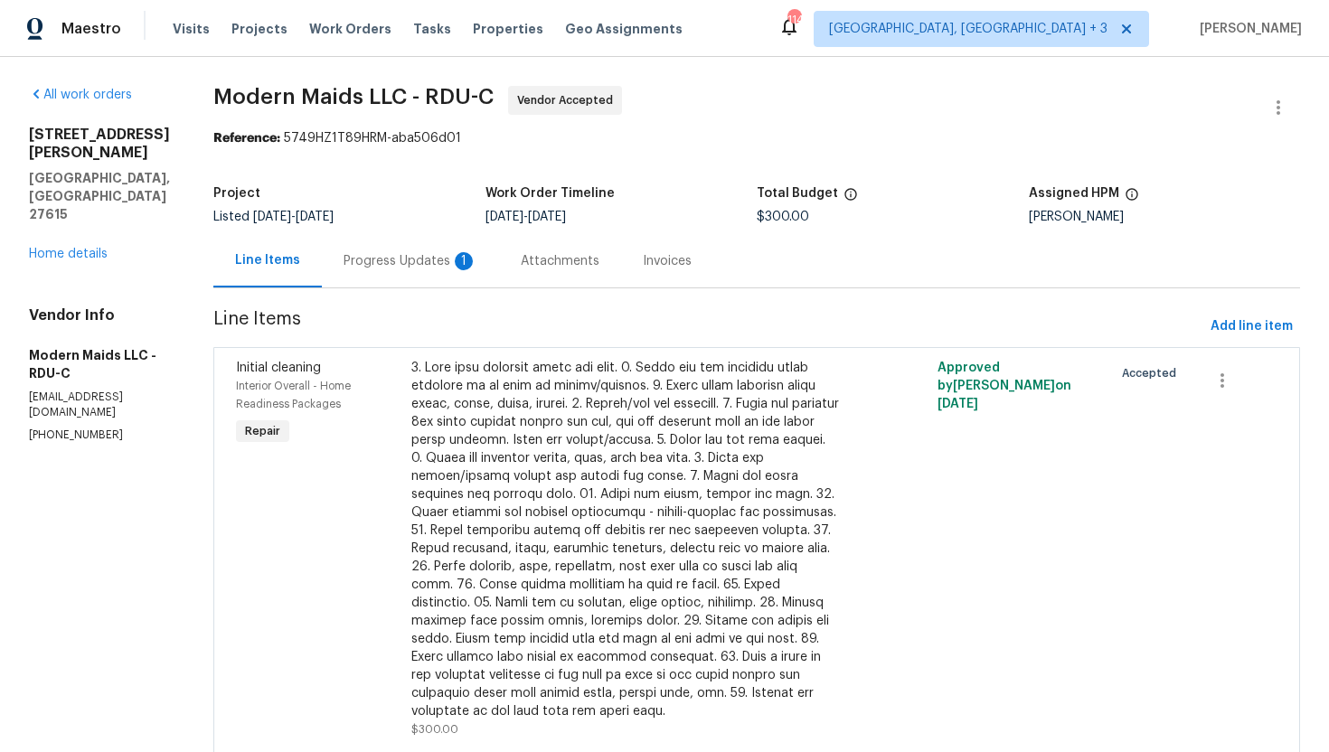
click at [516, 260] on div "Attachments" at bounding box center [560, 260] width 122 height 53
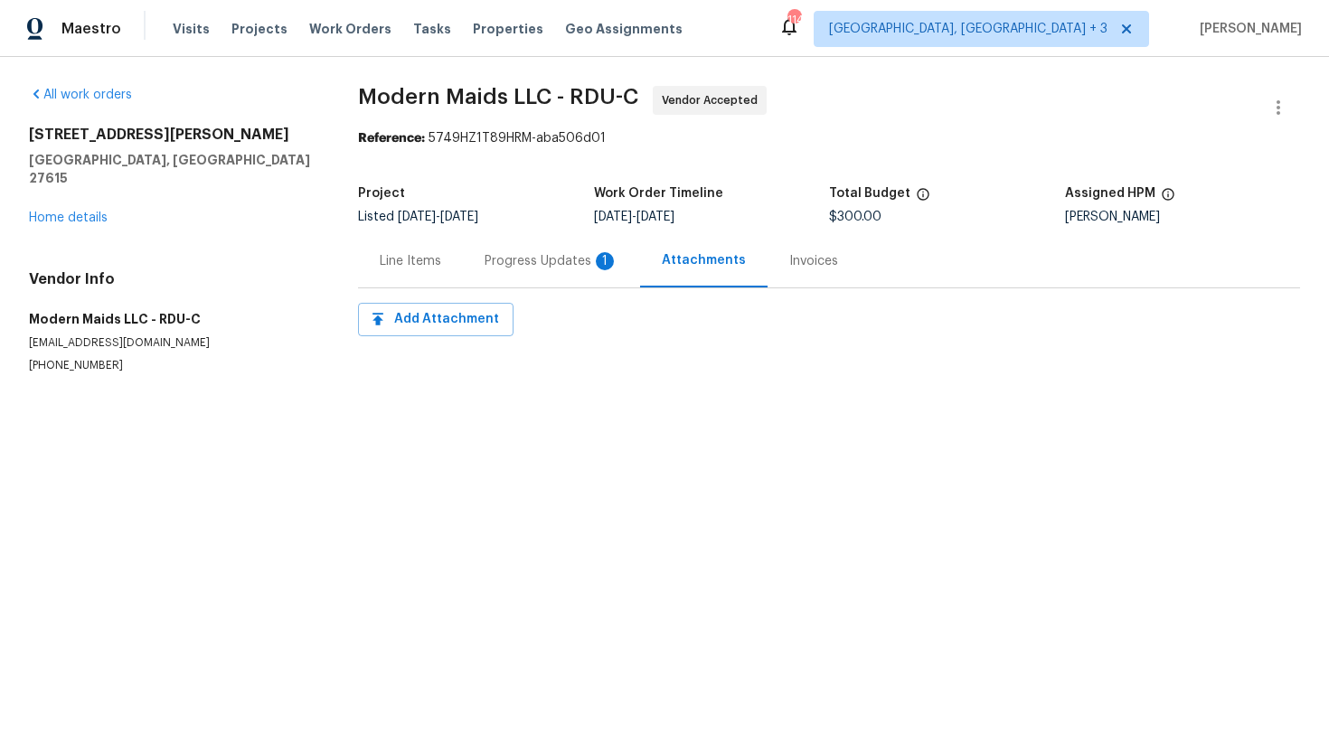
click at [555, 269] on div "Progress Updates 1" at bounding box center [552, 261] width 134 height 18
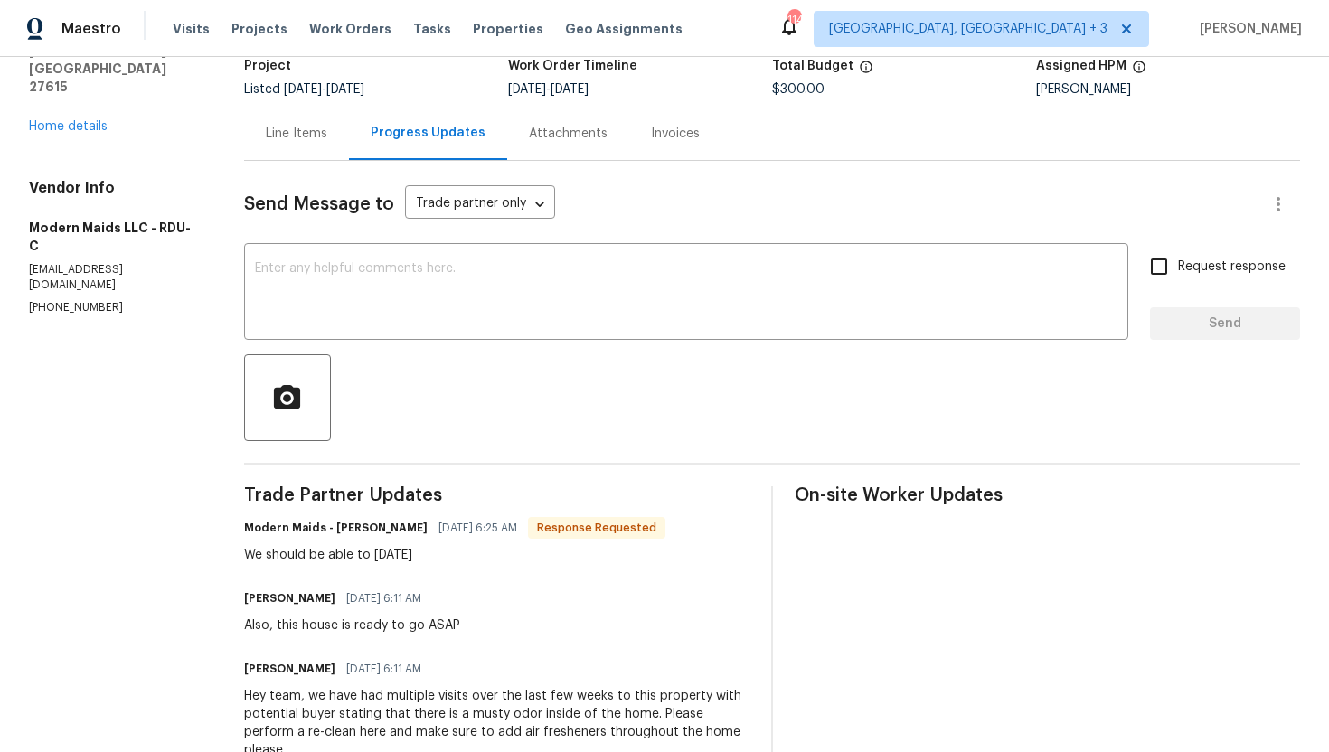
scroll to position [167, 0]
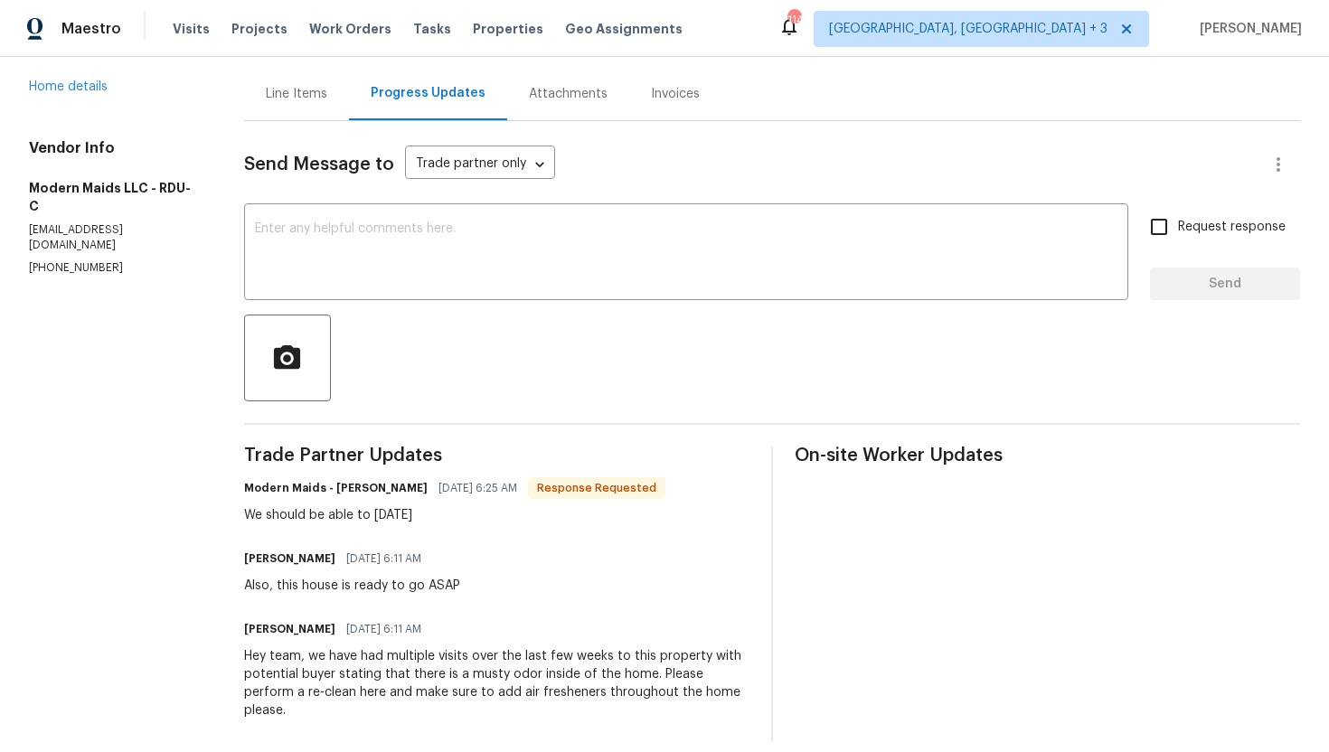
click at [284, 112] on div "Line Items" at bounding box center [296, 93] width 105 height 53
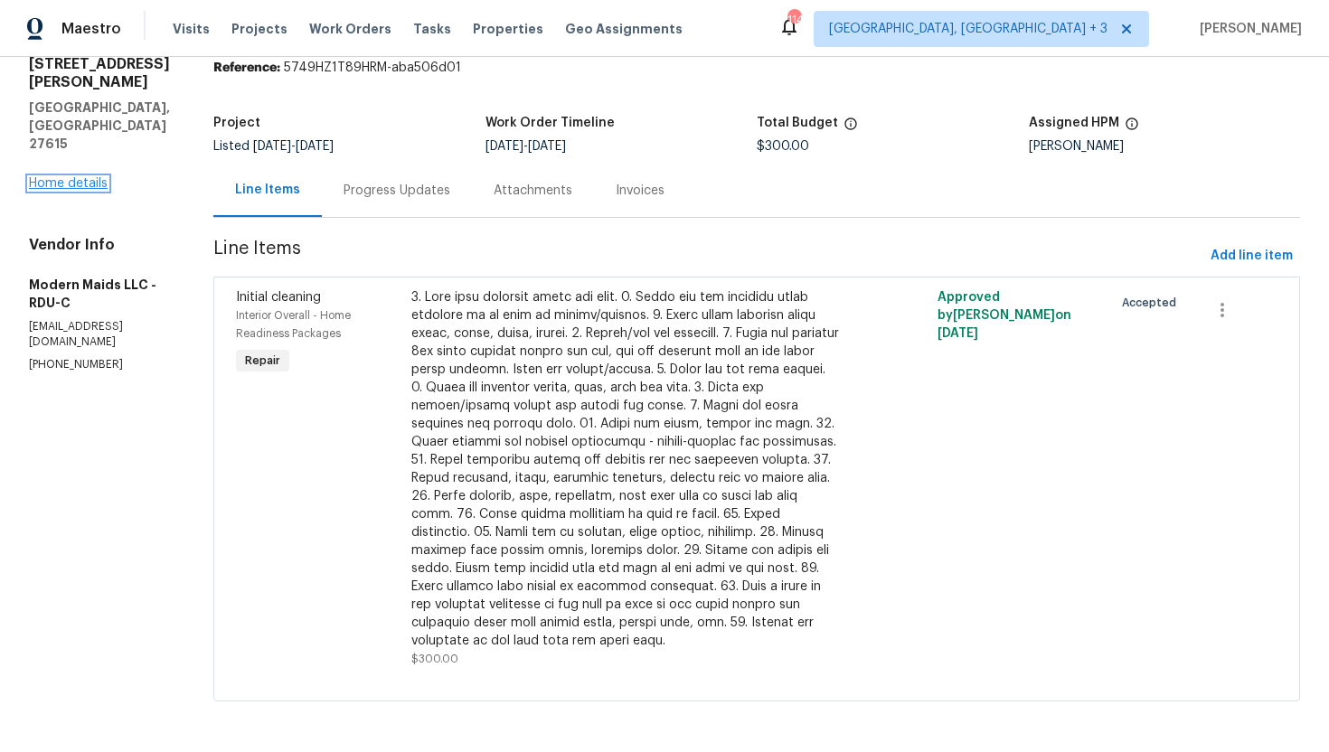
click at [73, 177] on link "Home details" at bounding box center [68, 183] width 79 height 13
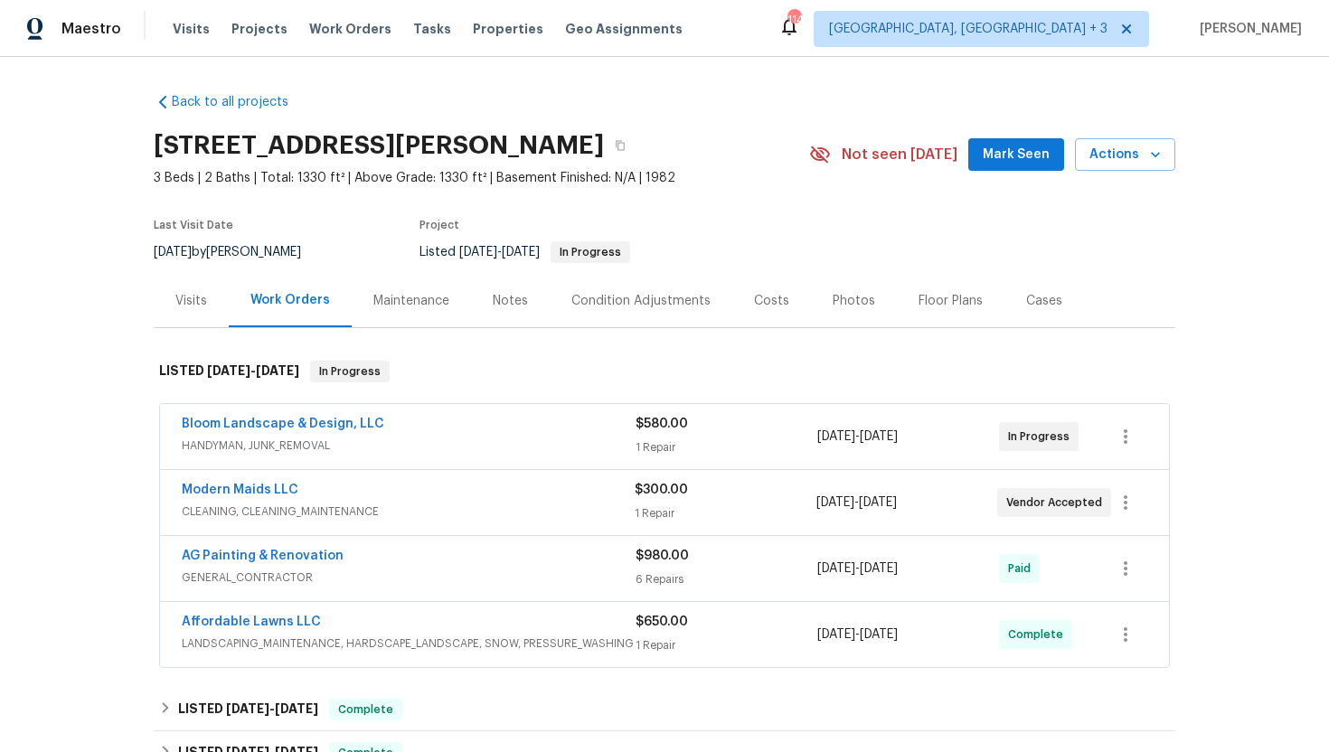
click at [530, 497] on div "Modern Maids LLC" at bounding box center [408, 492] width 453 height 22
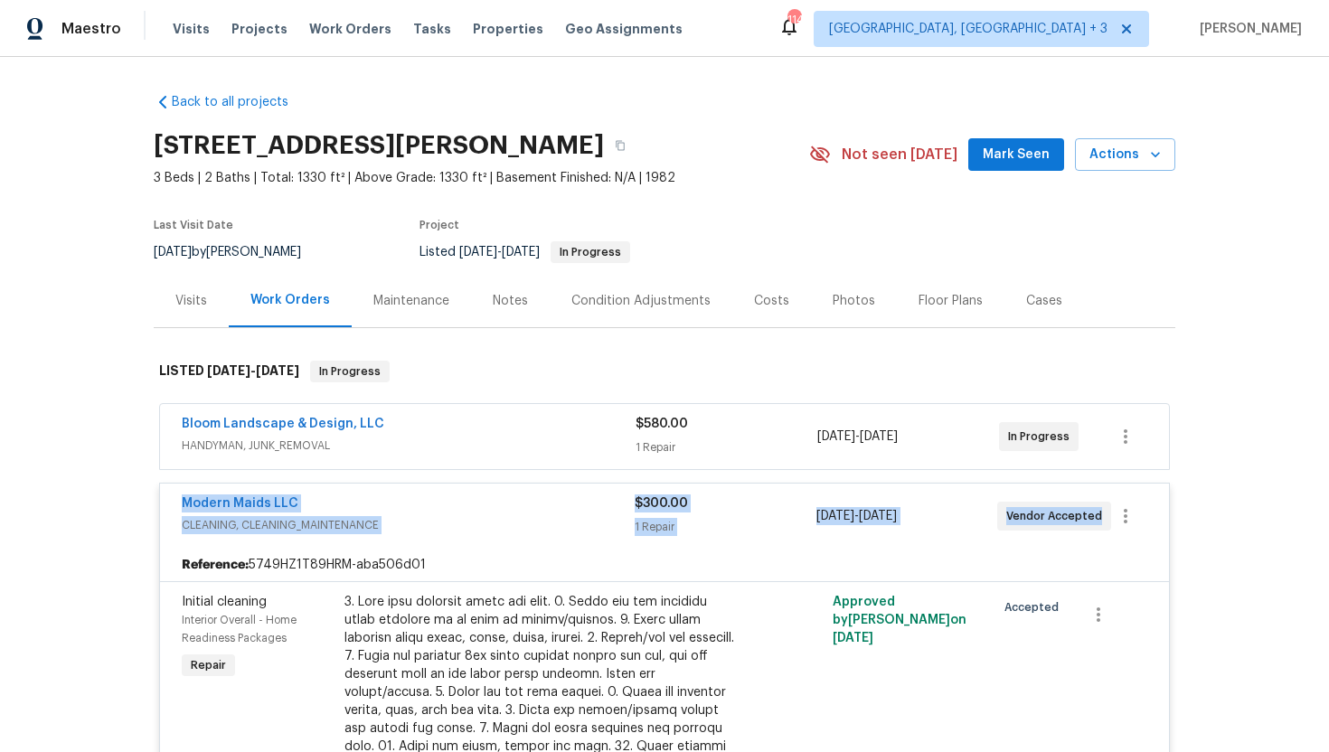
drag, startPoint x: 1100, startPoint y: 519, endPoint x: 170, endPoint y: 505, distance: 929.7
click at [170, 505] on div "Modern Maids LLC CLEANING, CLEANING_MAINTENANCE $300.00 1 Repair 10/8/2025 - 10…" at bounding box center [664, 516] width 1009 height 65
copy div "Modern Maids LLC CLEANING, CLEANING_MAINTENANCE $300.00 1 Repair 10/8/2025 - 10…"
